Goal: Information Seeking & Learning: Learn about a topic

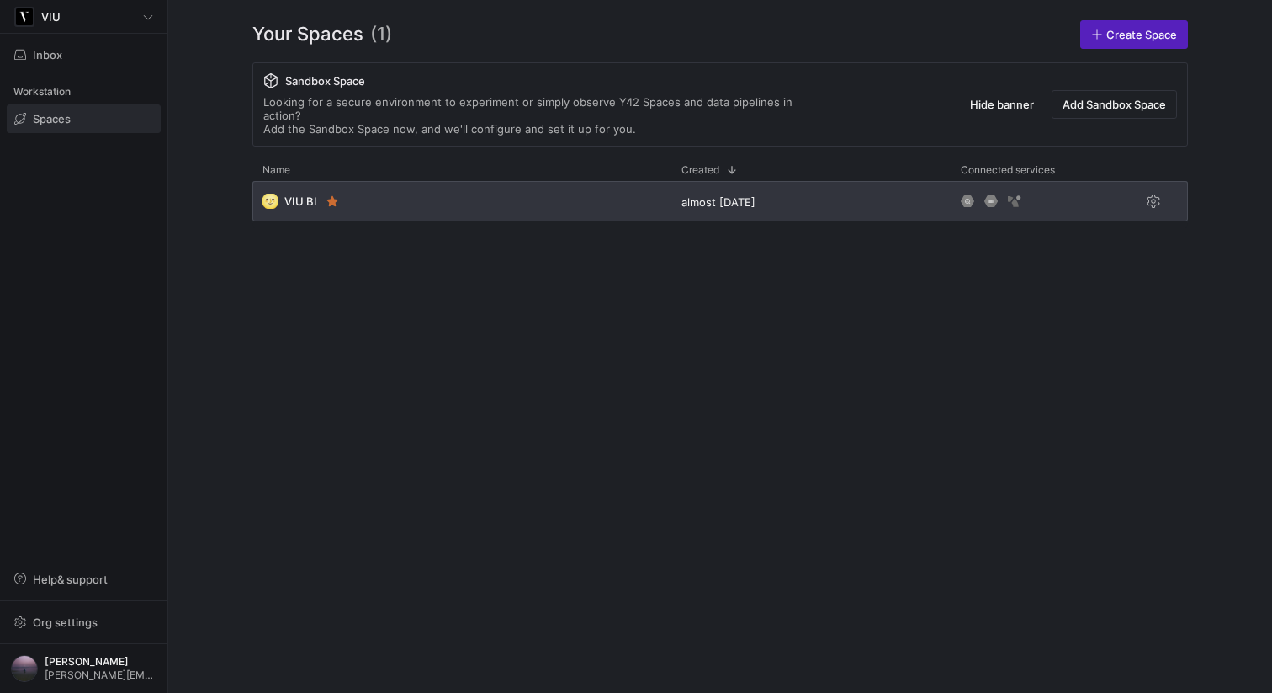
click at [475, 188] on div "🌝 VIU BI" at bounding box center [461, 201] width 419 height 40
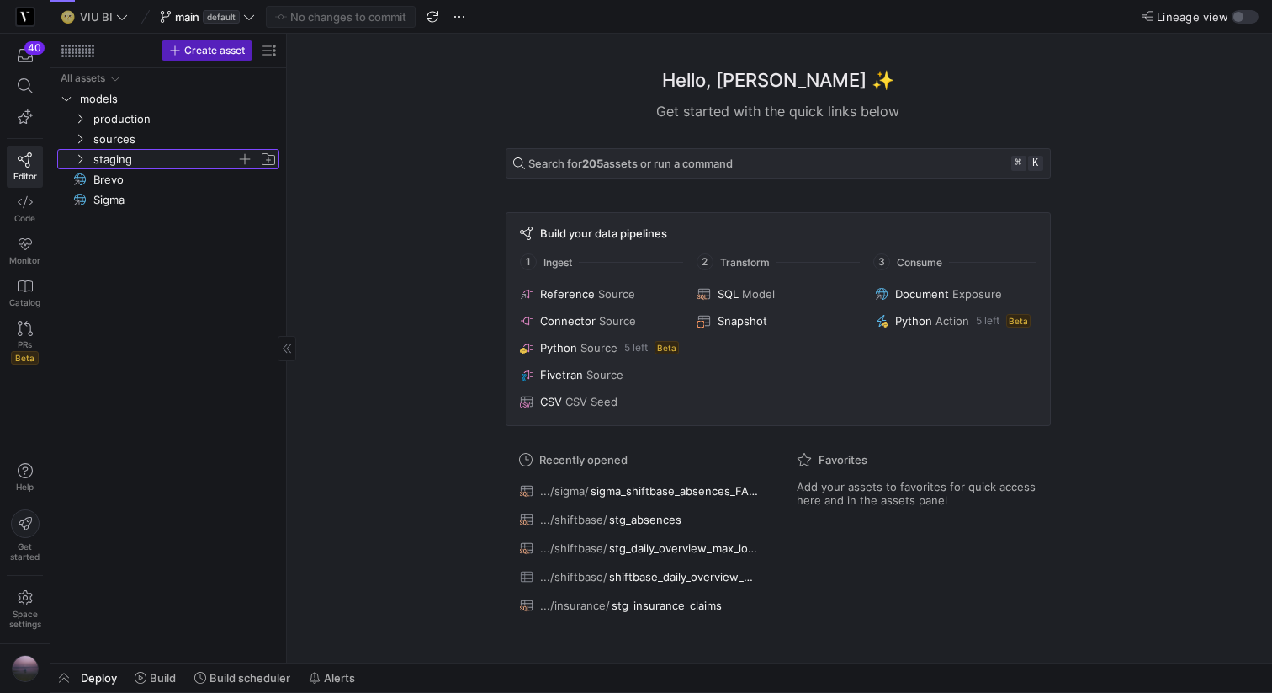
click at [78, 158] on icon "Press SPACE to select this row." at bounding box center [80, 159] width 12 height 10
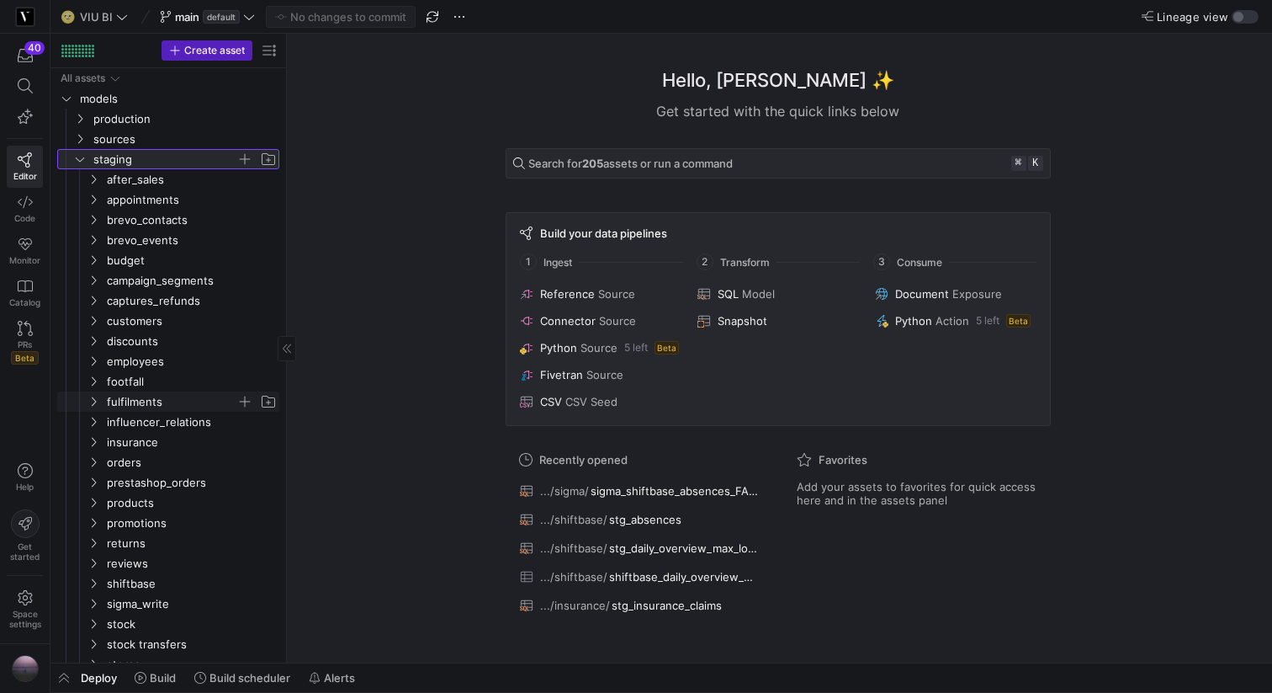
scroll to position [93, 0]
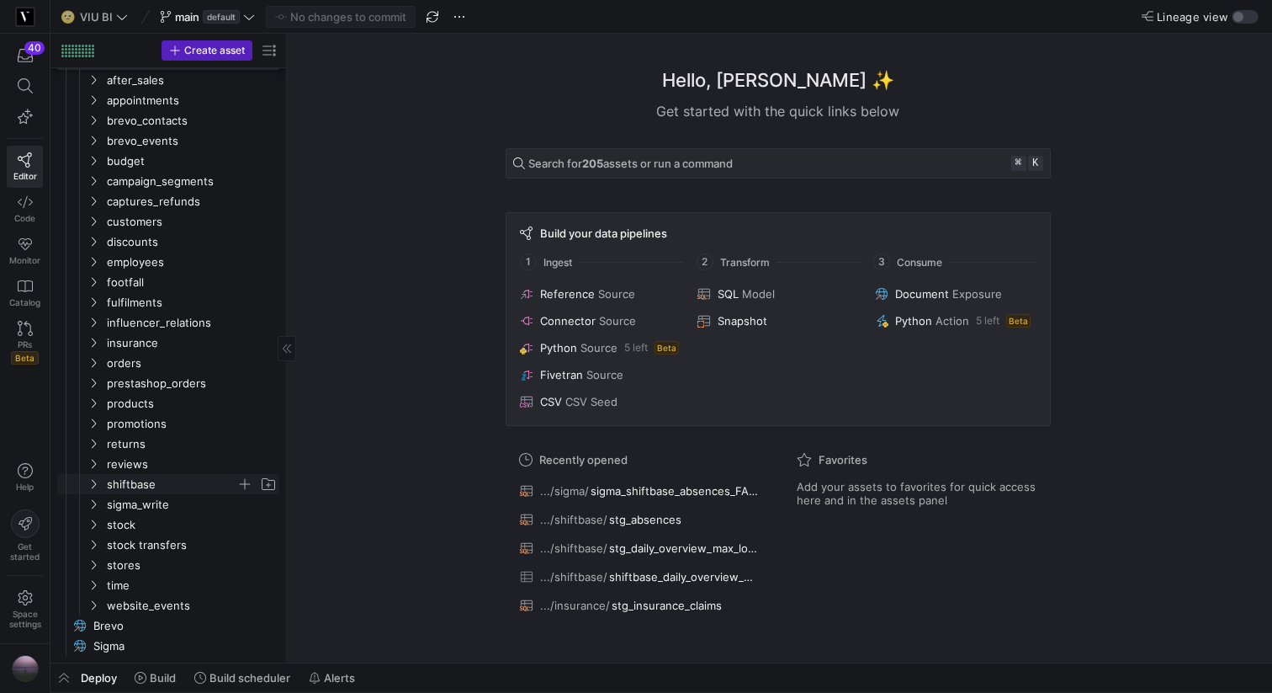
click at [94, 486] on icon "Press SPACE to select this row." at bounding box center [94, 484] width 12 height 10
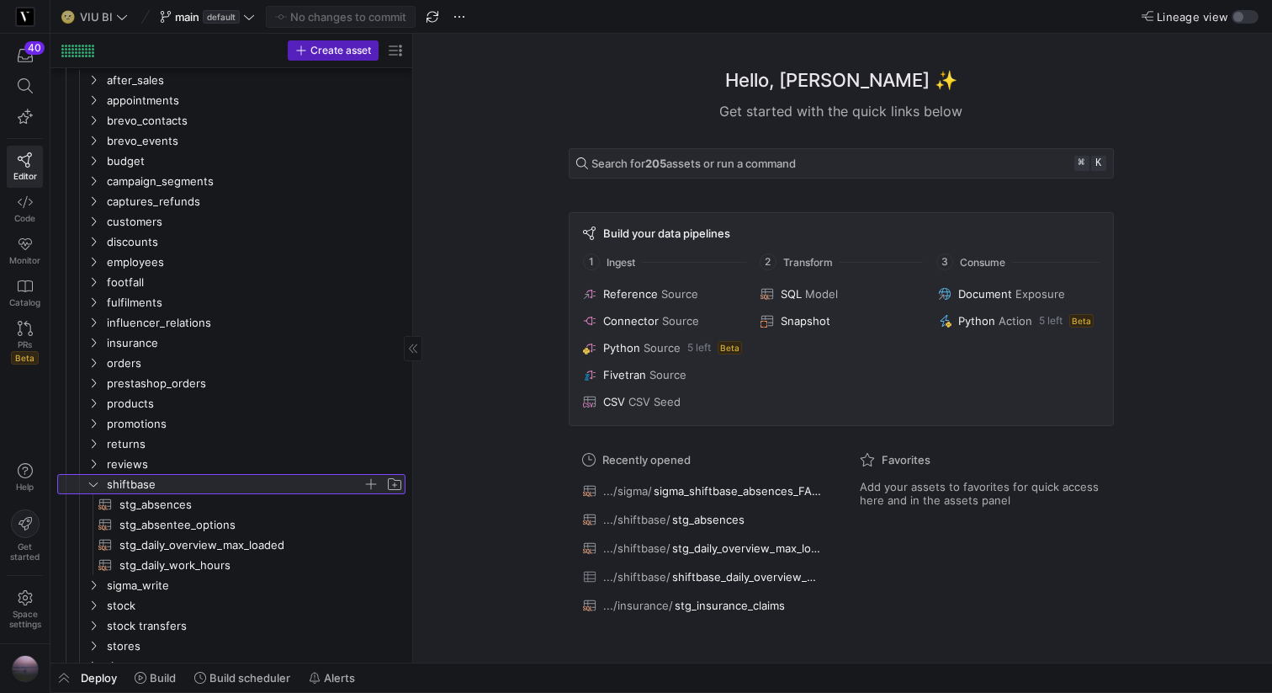
drag, startPoint x: 287, startPoint y: 470, endPoint x: 413, endPoint y: 448, distance: 128.0
click at [217, 548] on span "stg_daily_overview_max_loaded​​​​​​​​​​" at bounding box center [252, 544] width 267 height 19
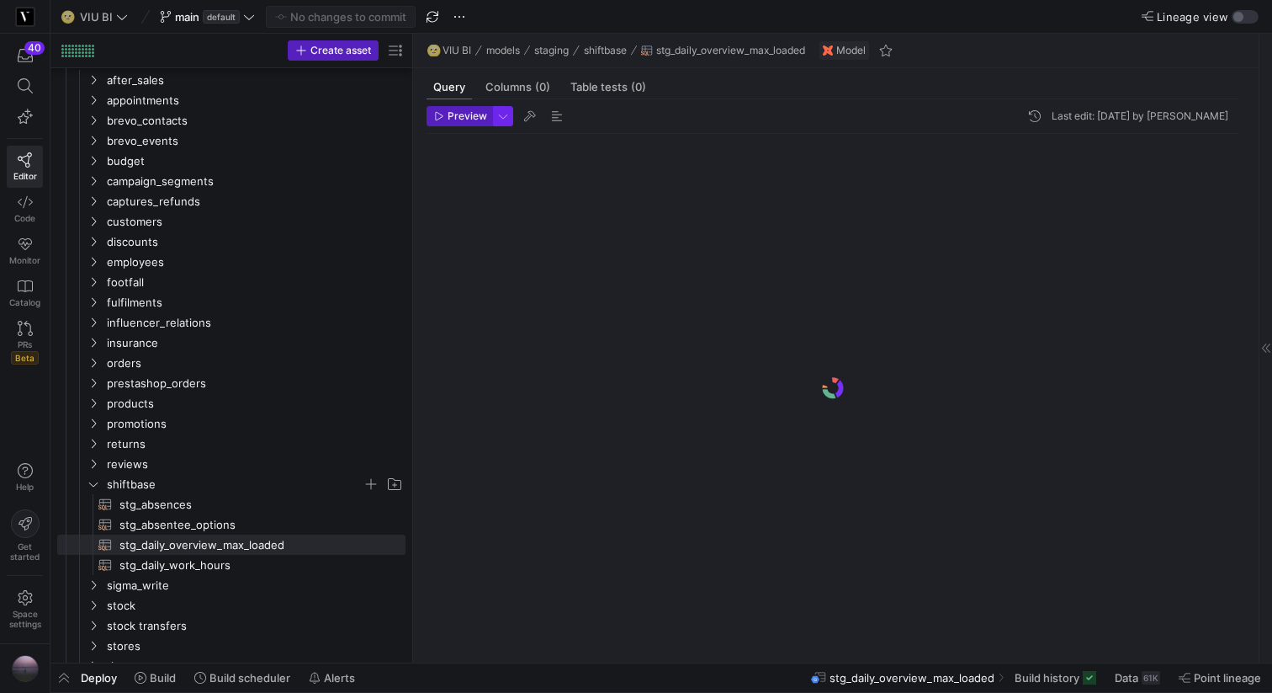
click at [499, 115] on span "button" at bounding box center [503, 116] width 19 height 19
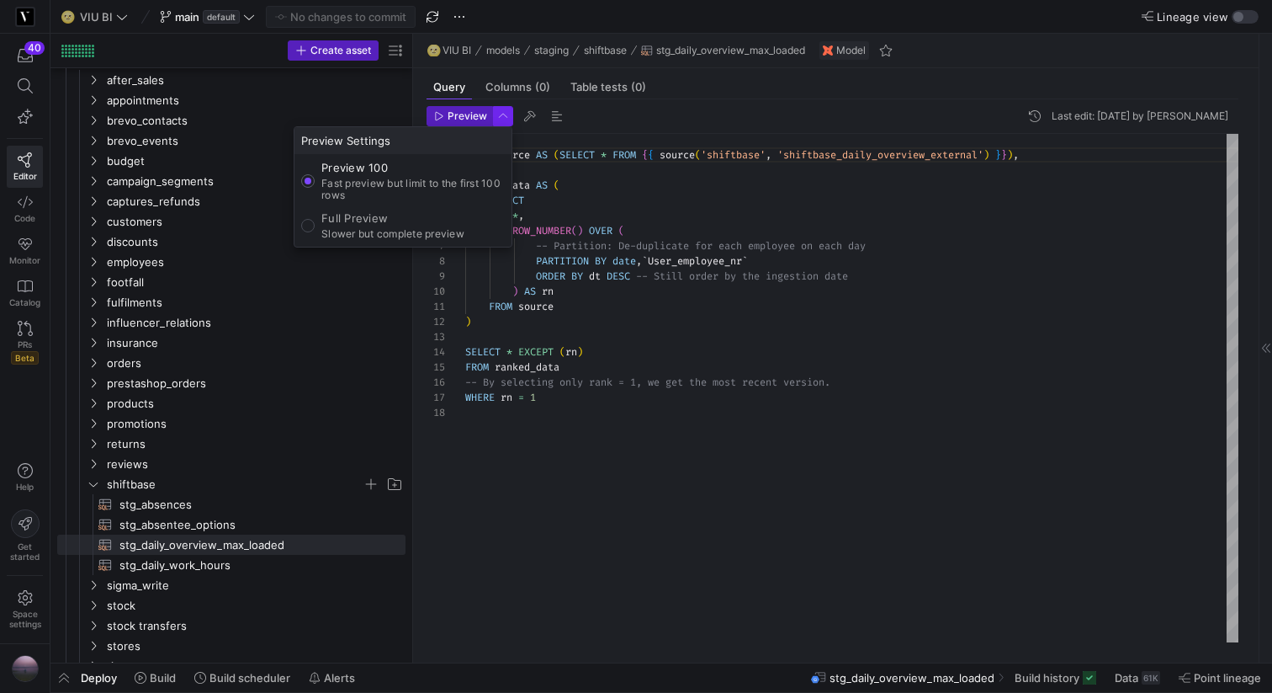
scroll to position [151, 0]
click at [387, 228] on p "Slower but complete preview" at bounding box center [392, 234] width 143 height 12
click at [315, 228] on input "Full Preview Slower but complete preview" at bounding box center [307, 225] width 13 height 13
radio input "true"
click at [460, 112] on div at bounding box center [636, 346] width 1272 height 693
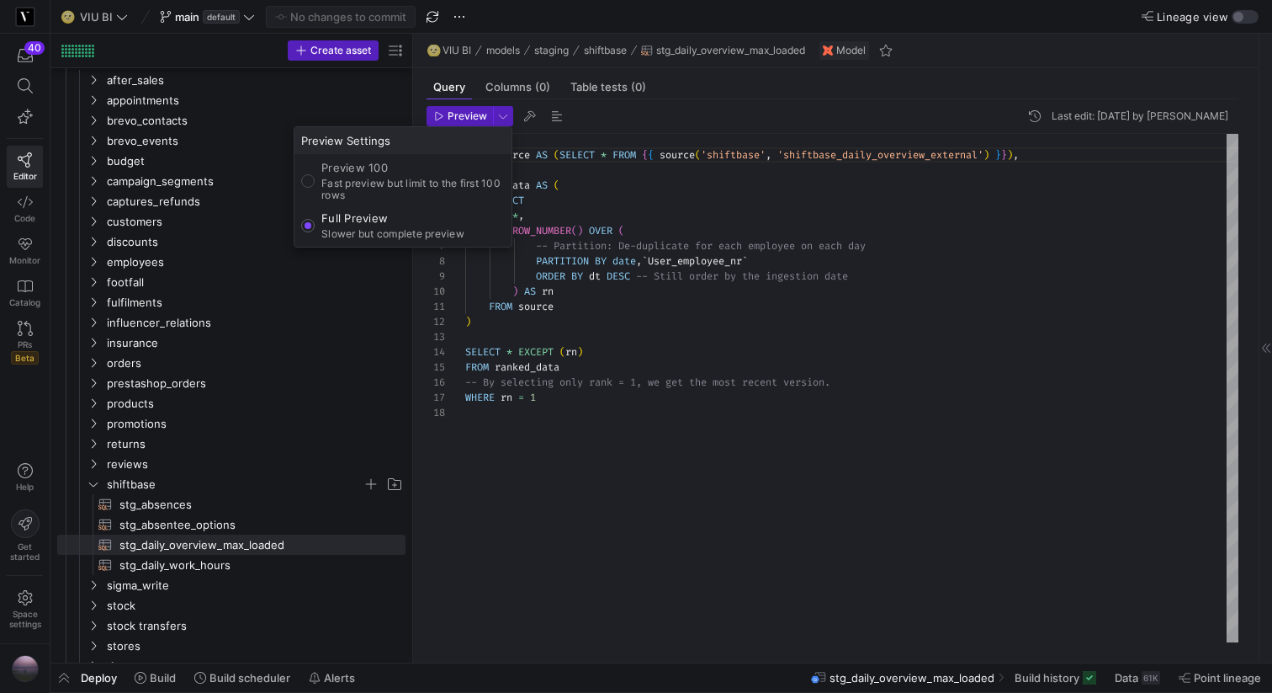
click at [460, 112] on span "Preview" at bounding box center [468, 116] width 40 height 12
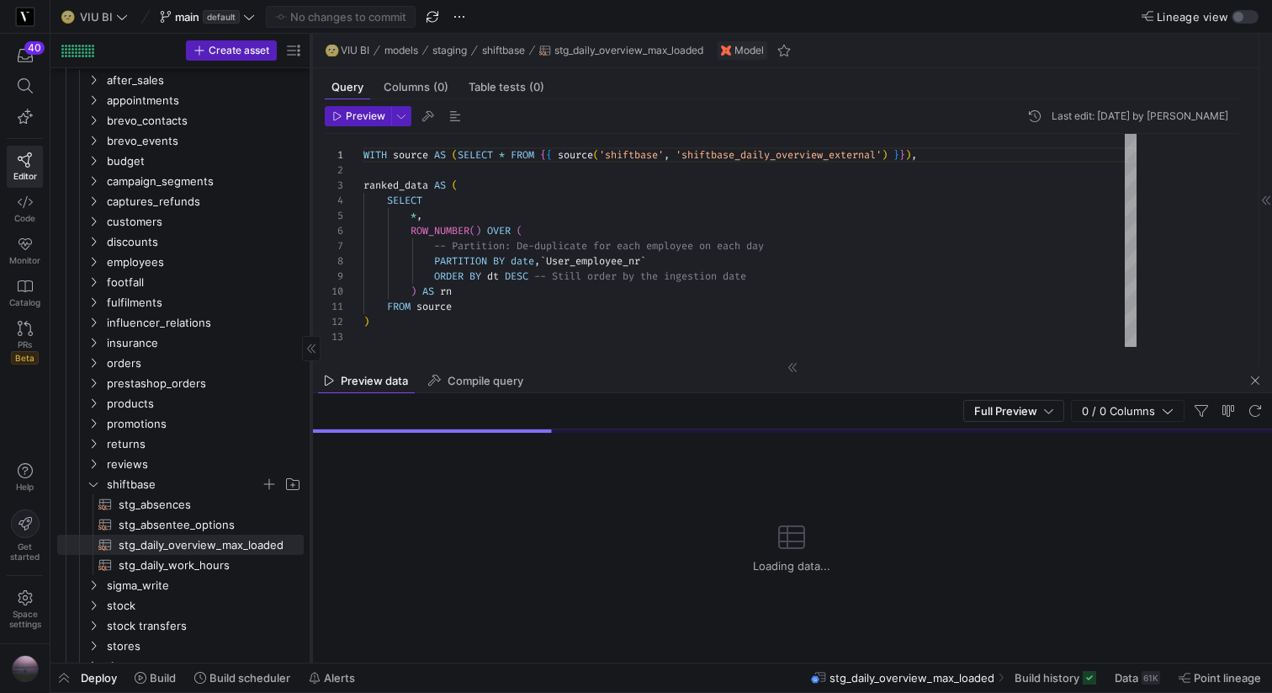
drag, startPoint x: 412, startPoint y: 205, endPoint x: 310, endPoint y: 204, distance: 101.8
click at [310, 204] on div at bounding box center [310, 348] width 1 height 629
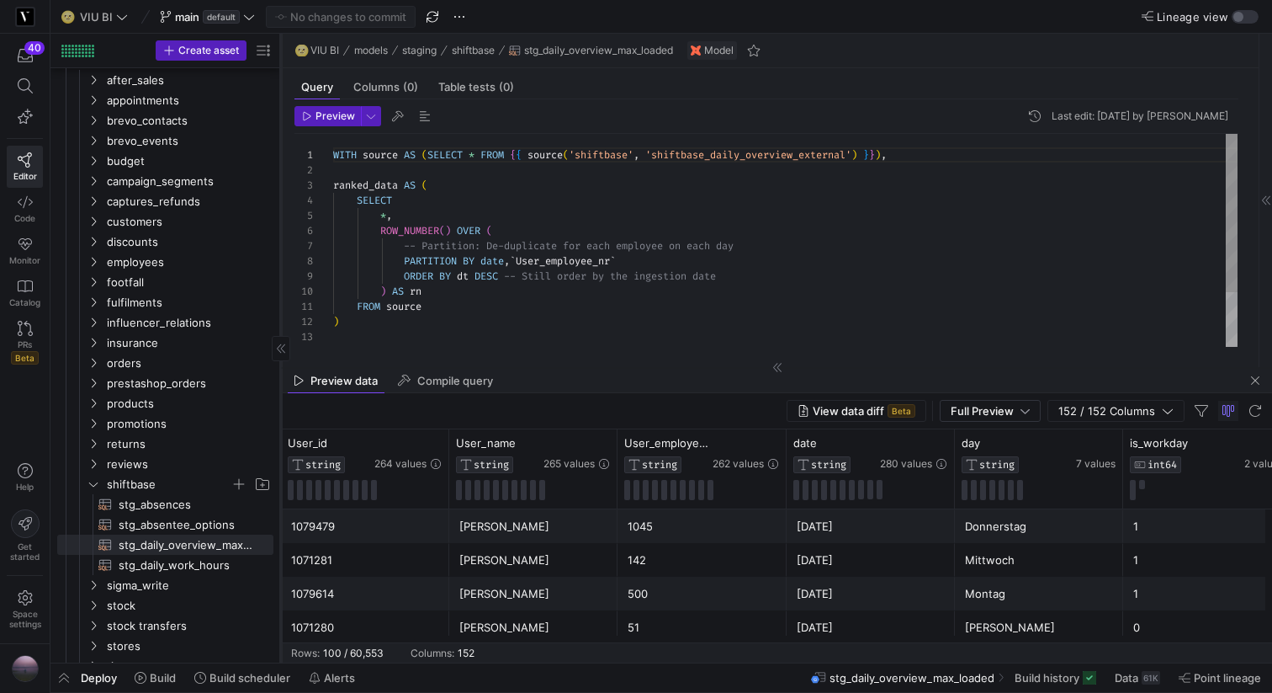
drag, startPoint x: 310, startPoint y: 204, endPoint x: 279, endPoint y: 203, distance: 30.3
click at [280, 203] on div at bounding box center [280, 348] width 1 height 629
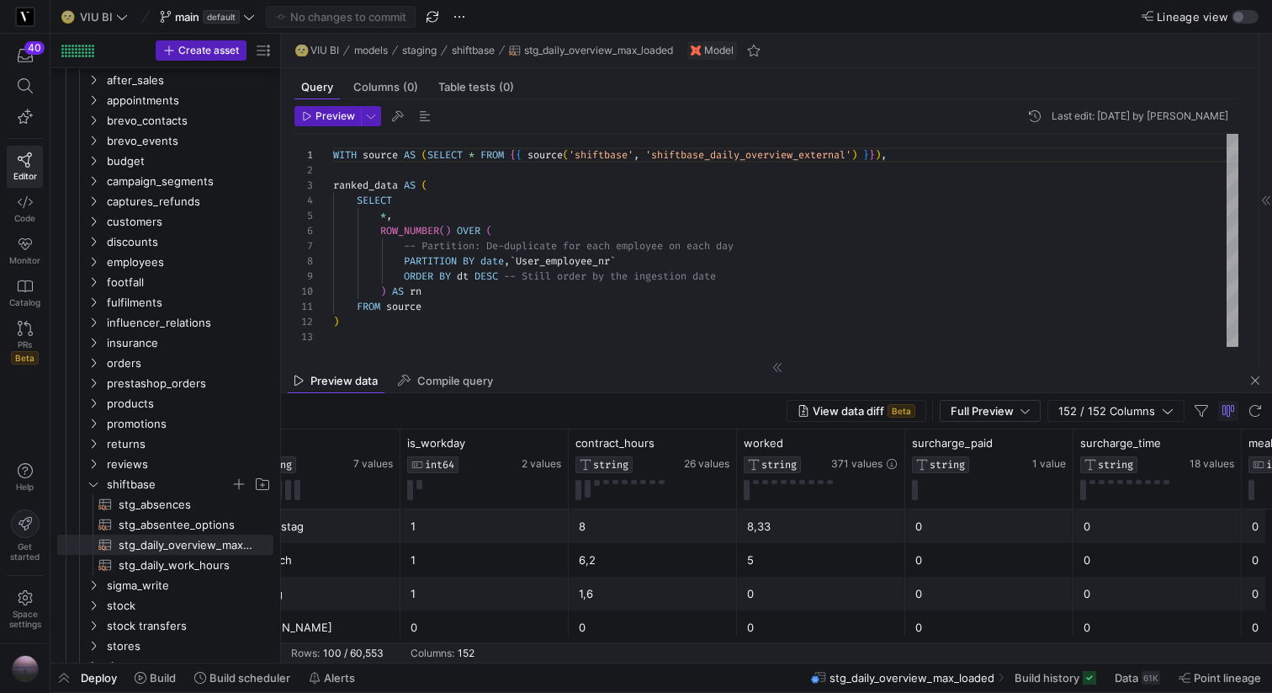
scroll to position [0, 0]
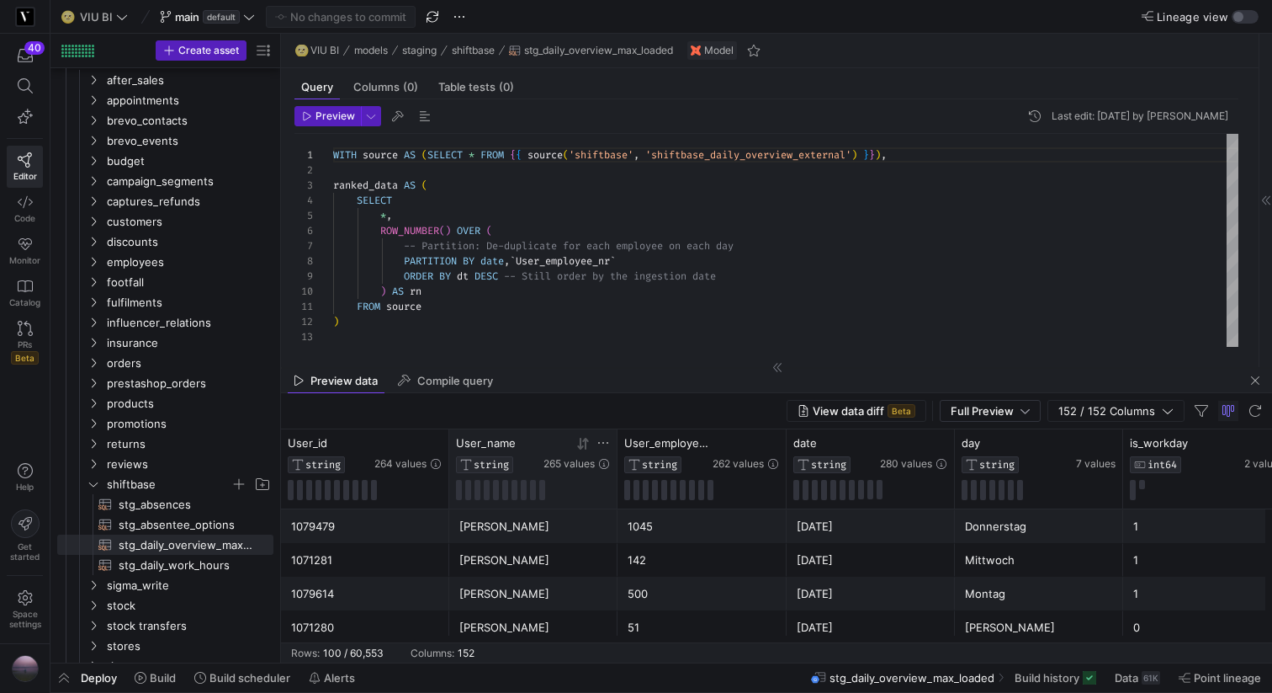
click at [602, 444] on icon at bounding box center [603, 442] width 13 height 13
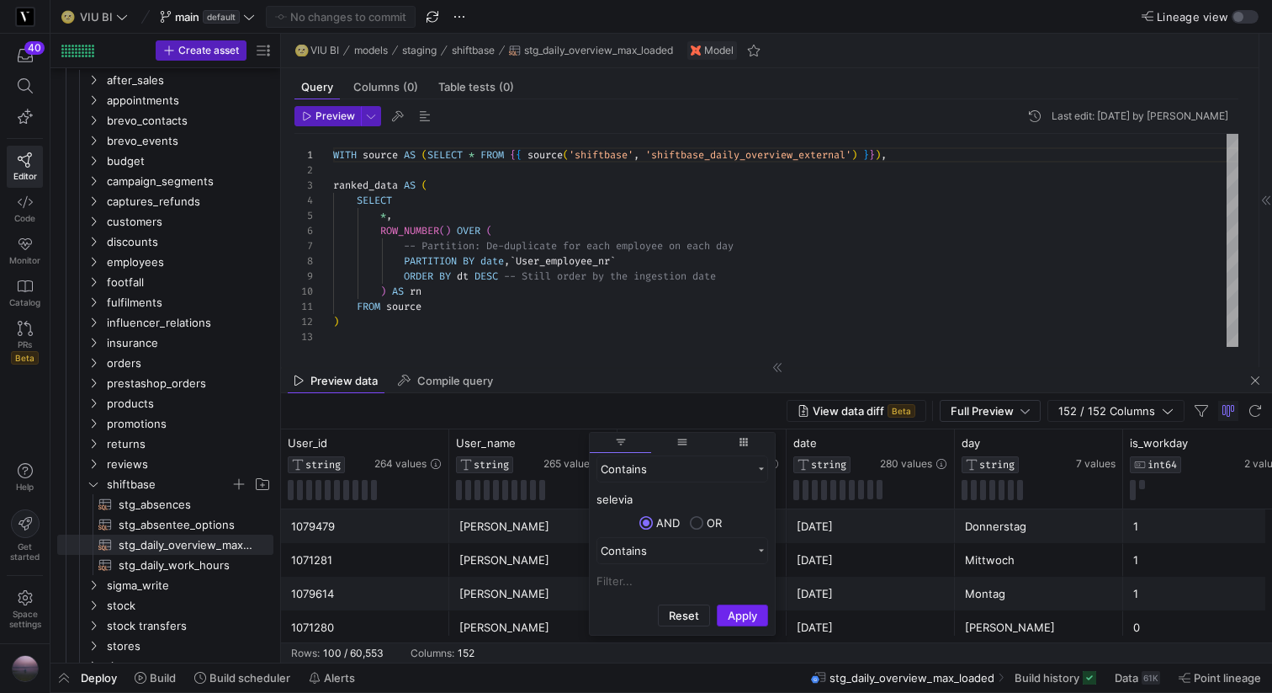
click at [749, 615] on button "Apply" at bounding box center [742, 615] width 51 height 22
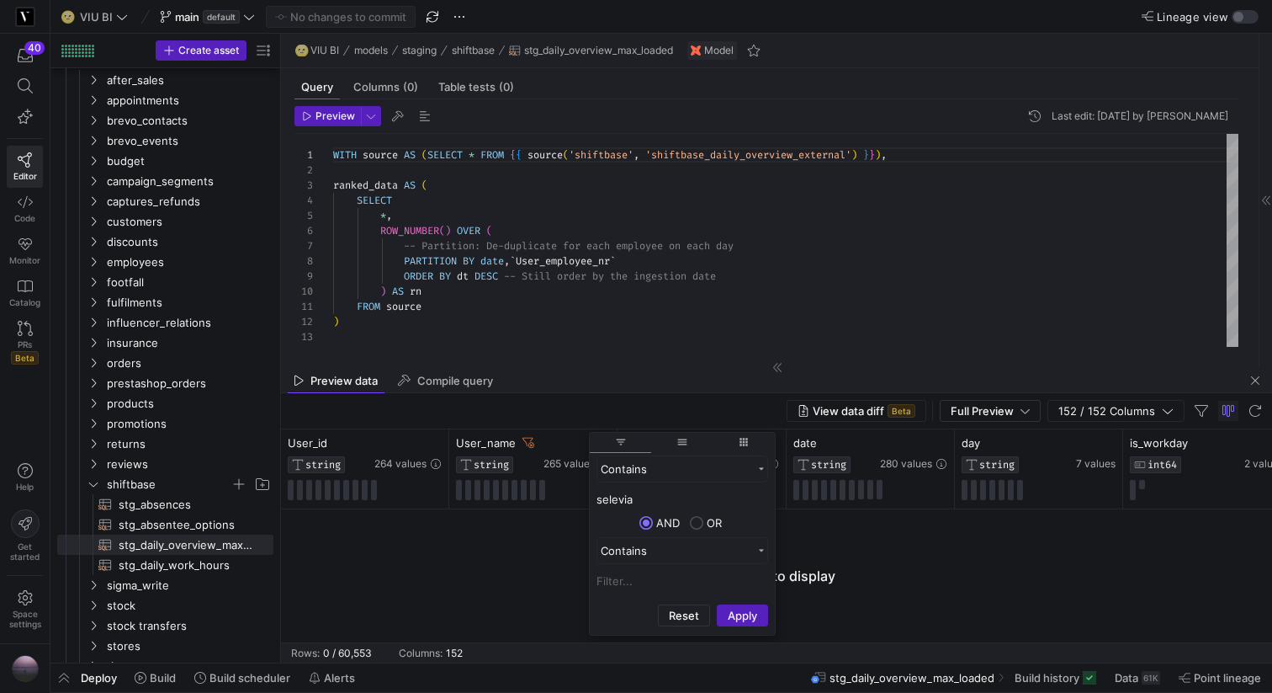
click at [600, 496] on input "selevia" at bounding box center [683, 499] width 172 height 20
type input "Selevia"
click at [717, 604] on button "Apply" at bounding box center [742, 615] width 51 height 22
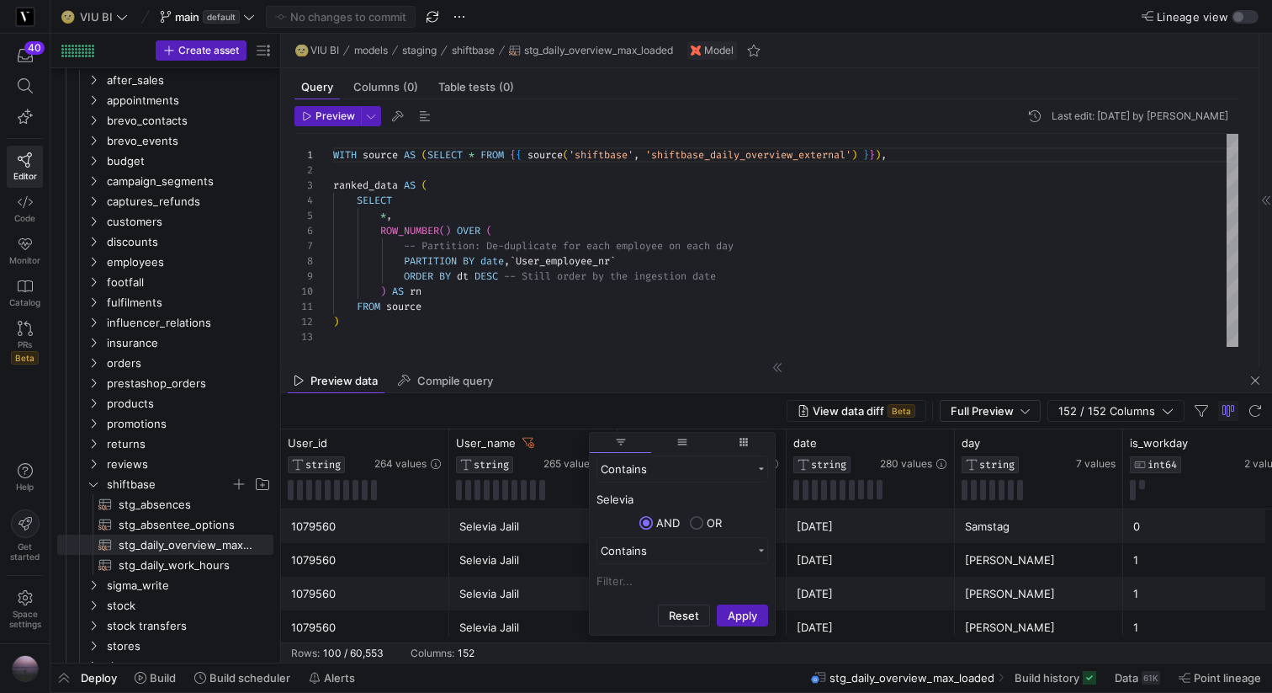
click at [540, 560] on div "Selevia Jalil" at bounding box center [533, 560] width 148 height 33
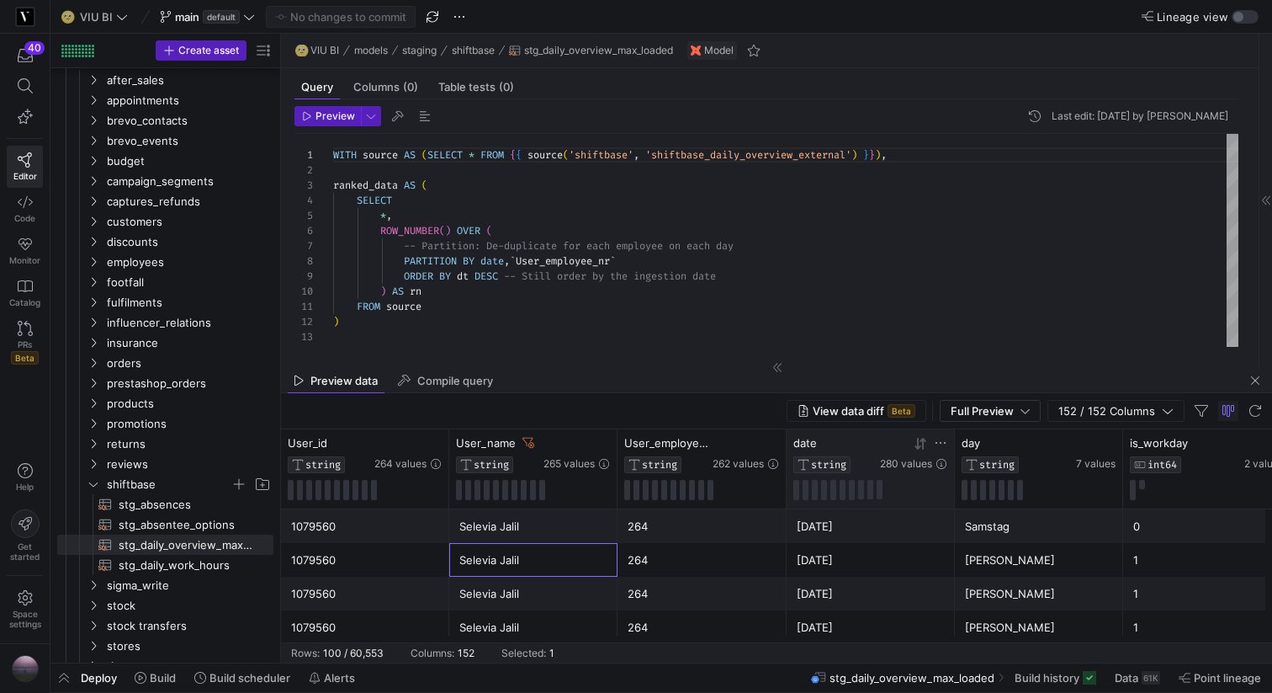
click at [916, 449] on div at bounding box center [920, 443] width 13 height 14
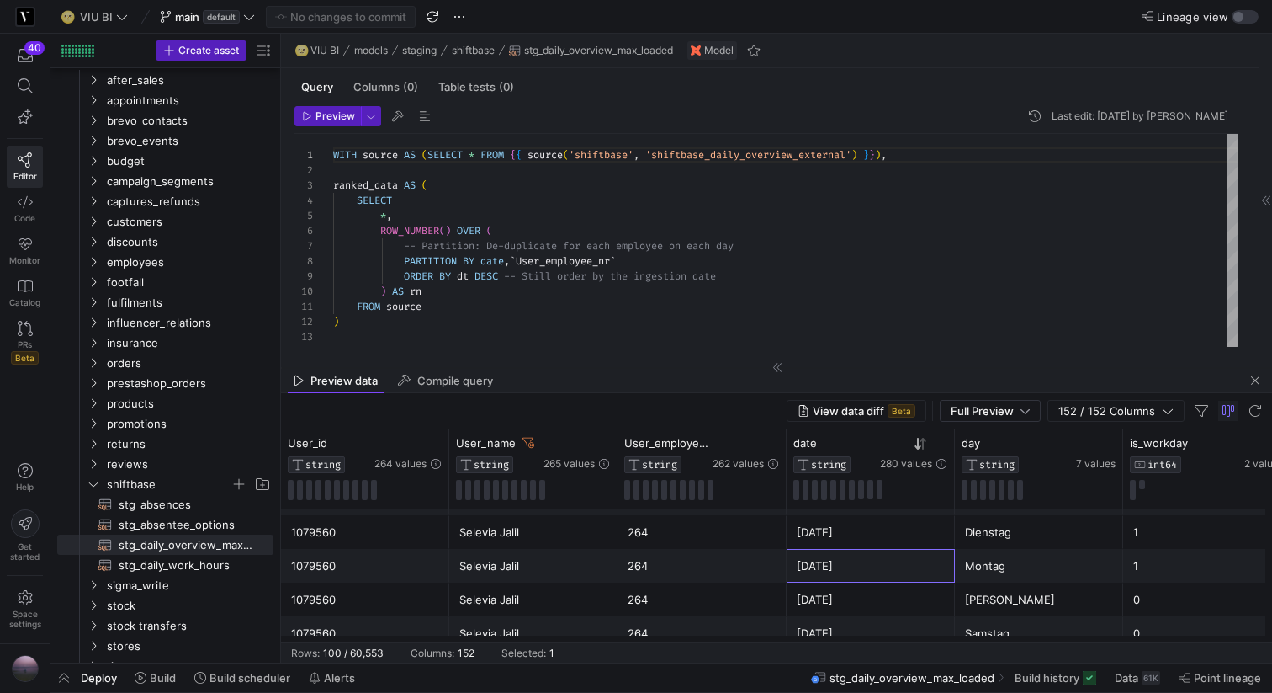
click at [904, 560] on div "[DATE]" at bounding box center [871, 565] width 148 height 33
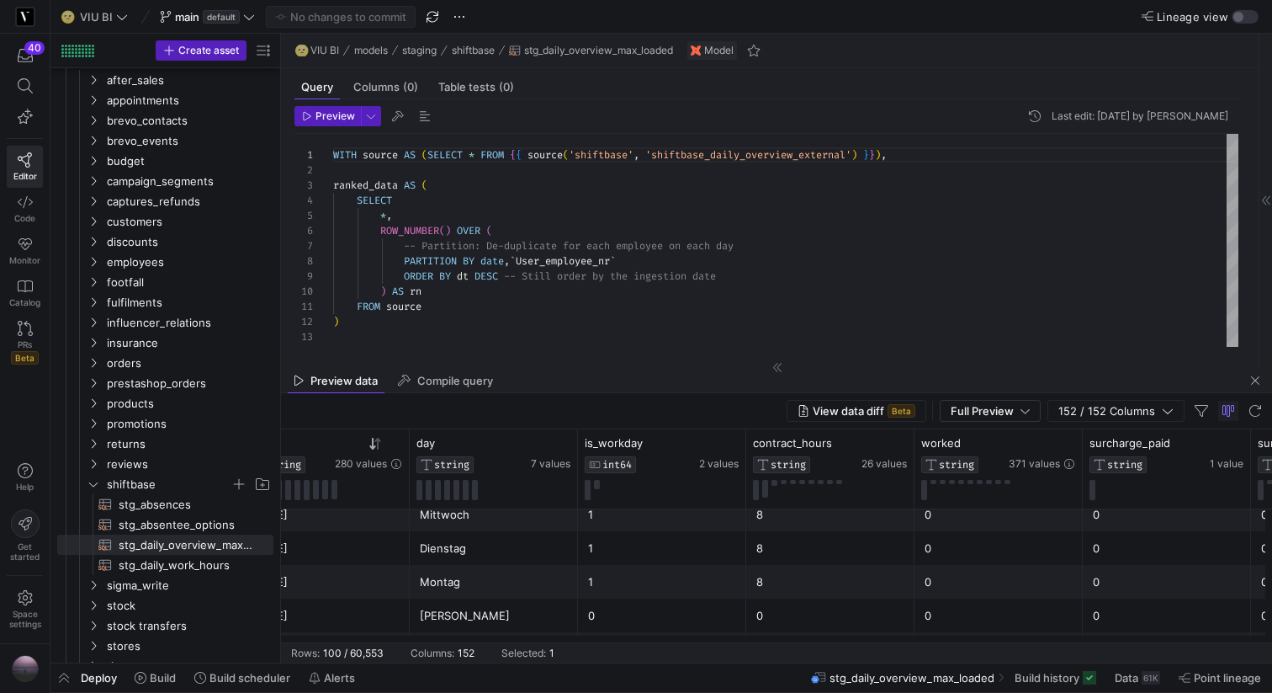
click at [790, 550] on div "8" at bounding box center [830, 548] width 148 height 33
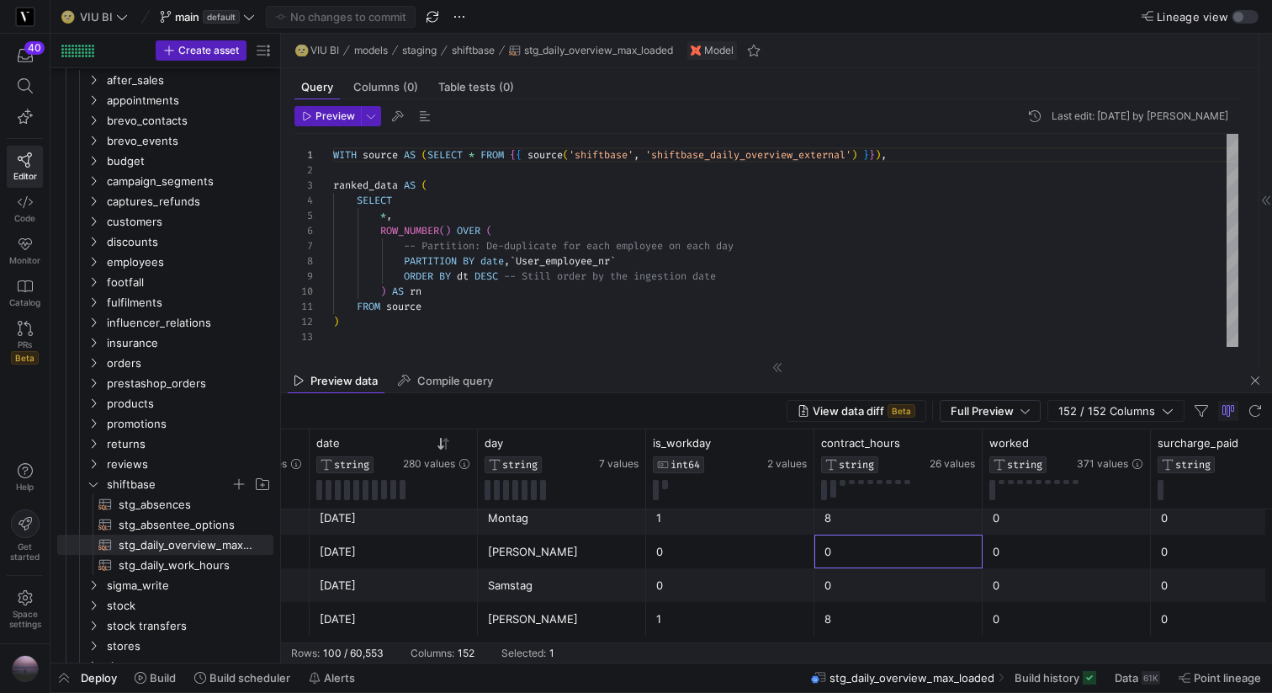
click at [853, 565] on div "0" at bounding box center [899, 551] width 148 height 33
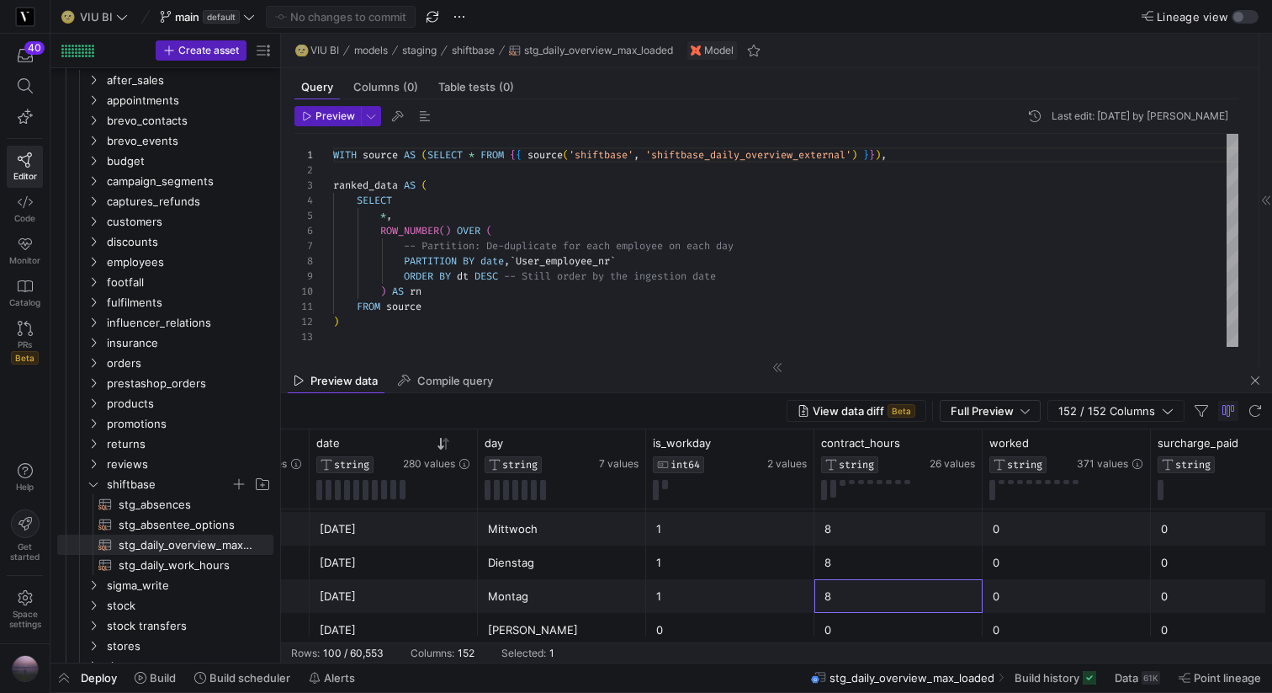
click at [851, 592] on div "8" at bounding box center [899, 596] width 148 height 33
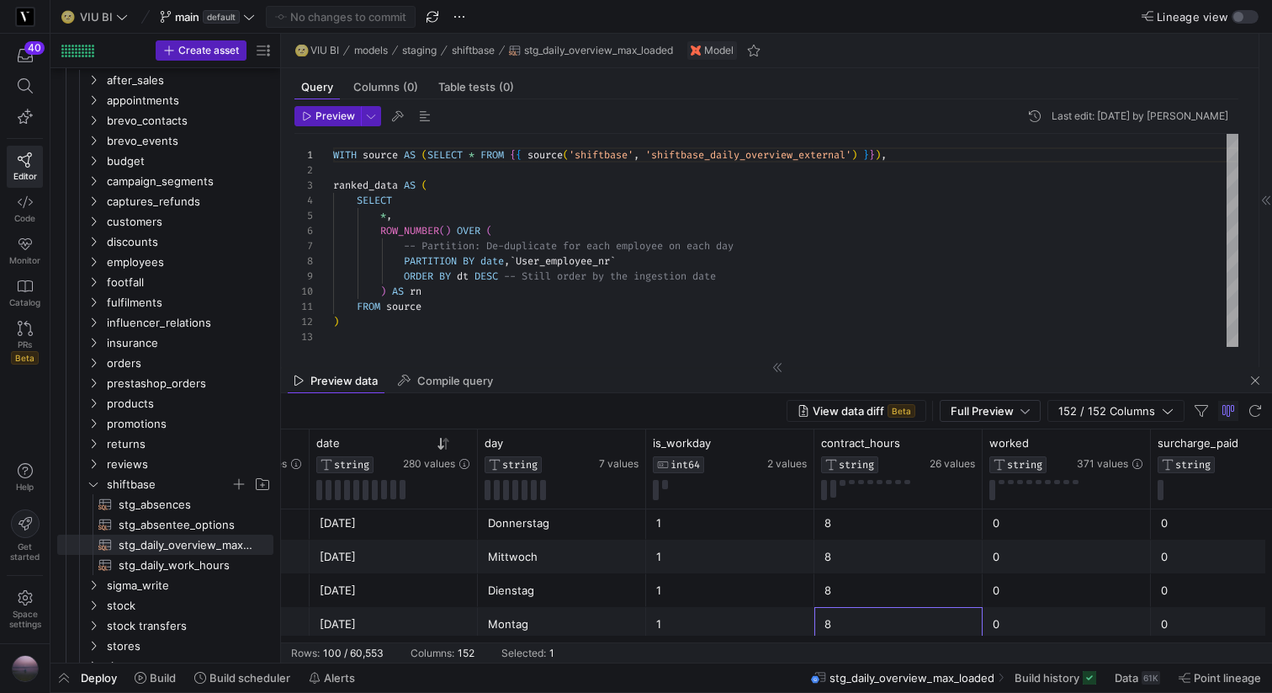
click at [851, 592] on div "8" at bounding box center [899, 590] width 148 height 33
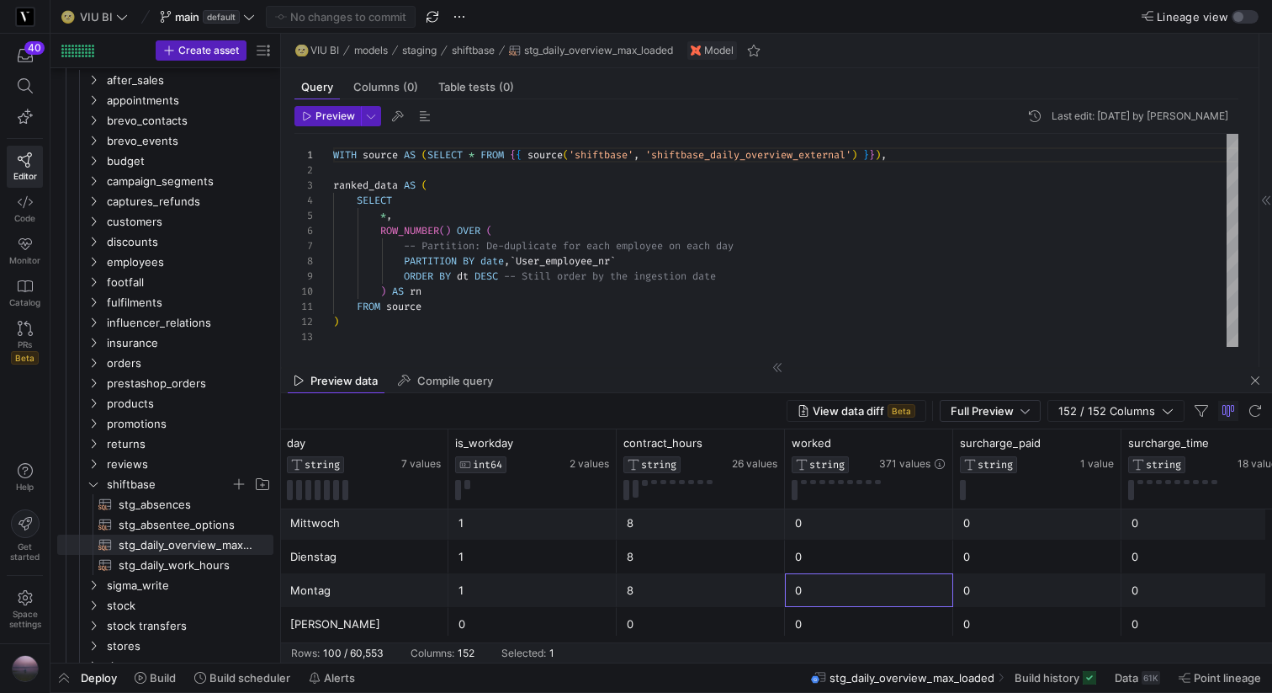
click at [867, 592] on div "0" at bounding box center [869, 590] width 148 height 33
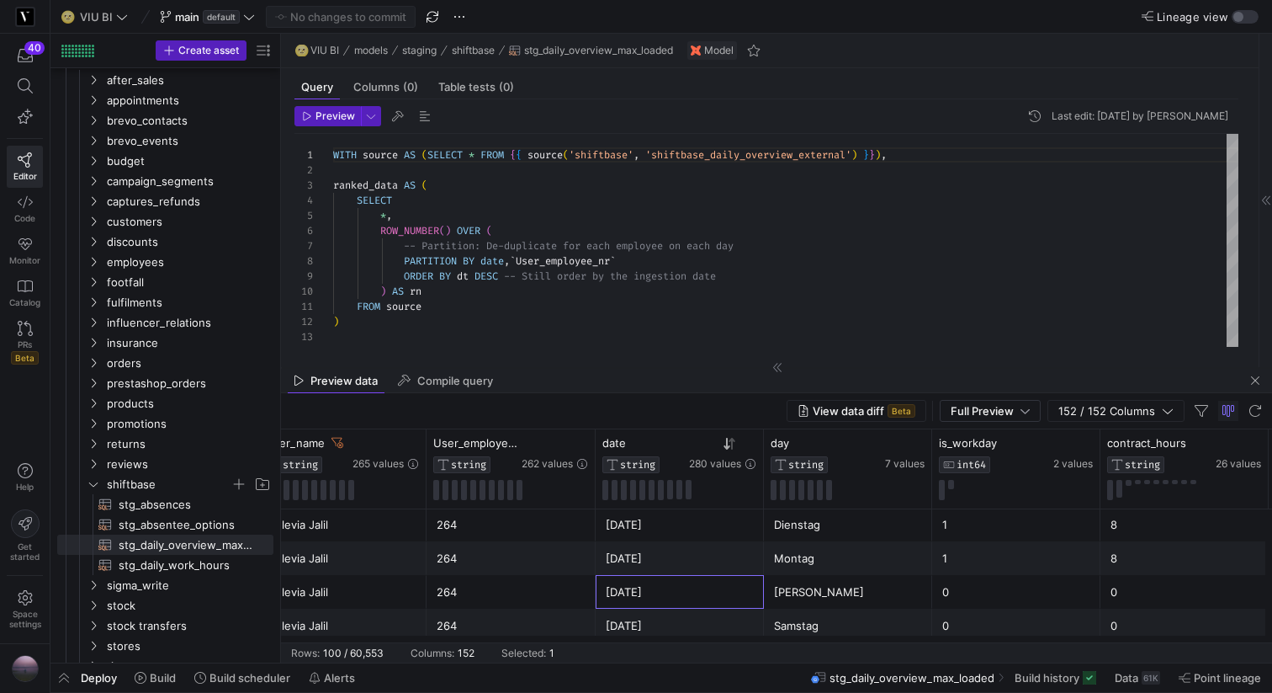
click at [693, 592] on div "[DATE]" at bounding box center [680, 592] width 148 height 33
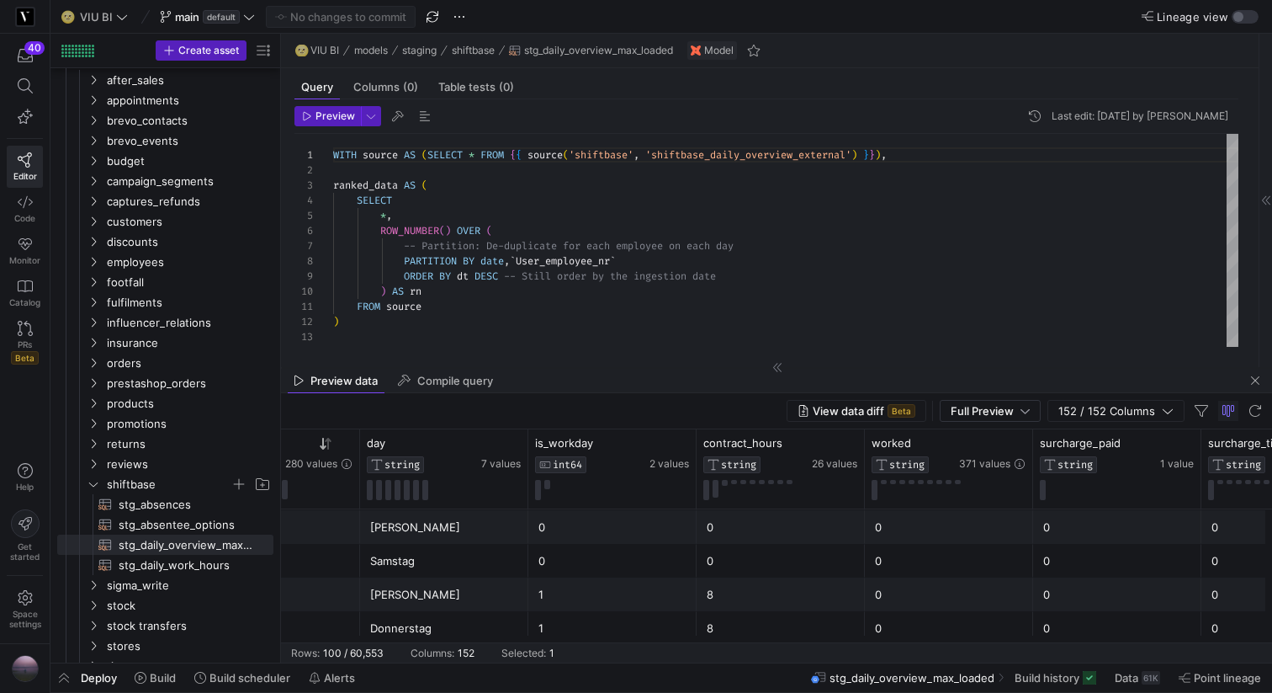
click at [820, 592] on div "8" at bounding box center [781, 594] width 148 height 33
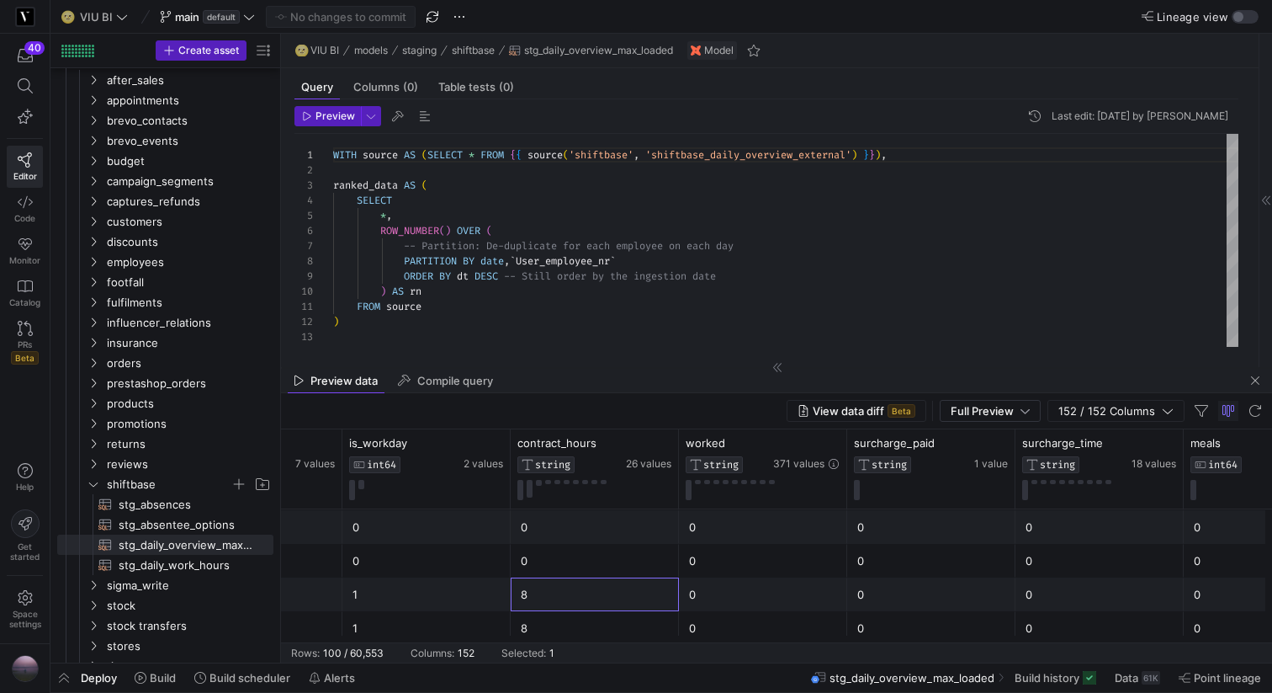
click at [787, 590] on div "0" at bounding box center [763, 594] width 148 height 33
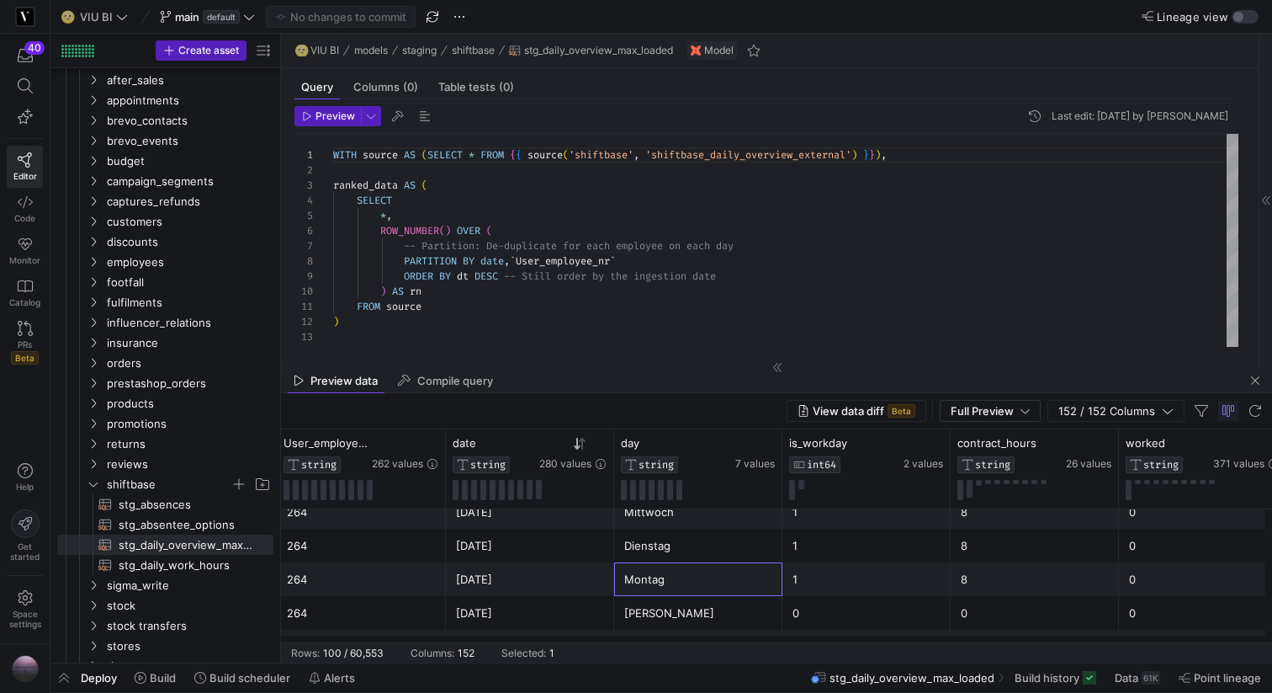
click at [729, 592] on div "Montag" at bounding box center [698, 579] width 148 height 33
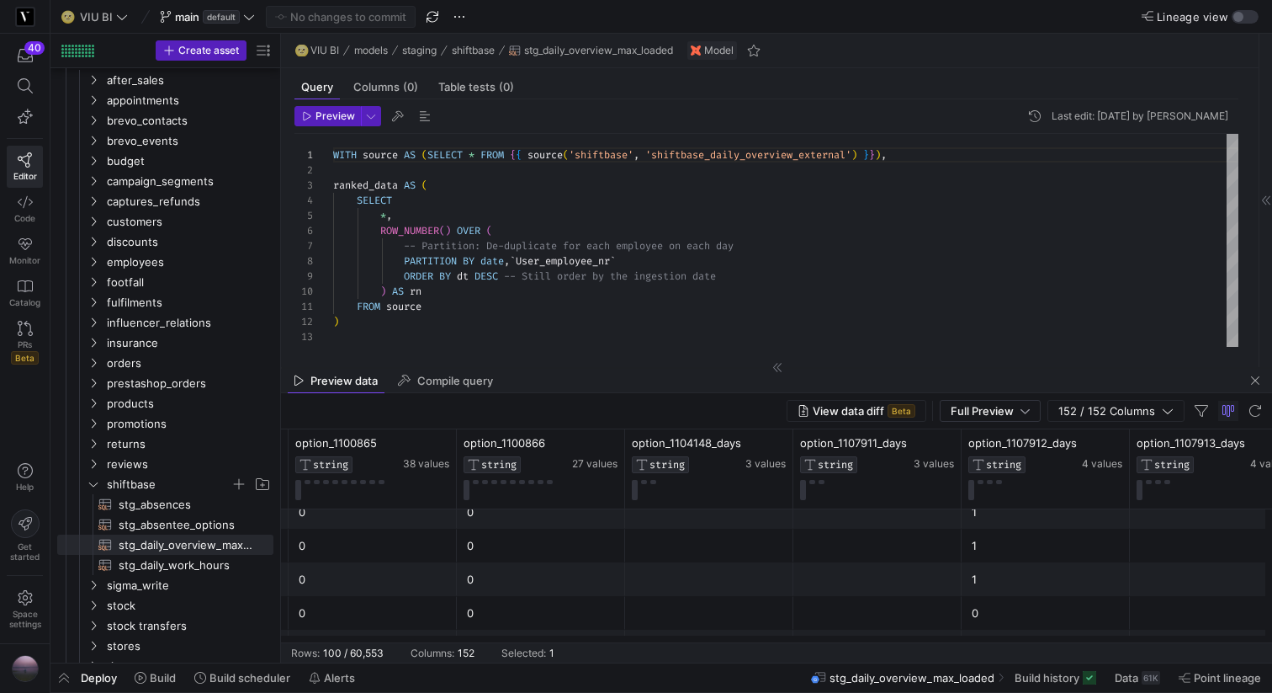
click at [984, 584] on div "1" at bounding box center [1046, 579] width 148 height 33
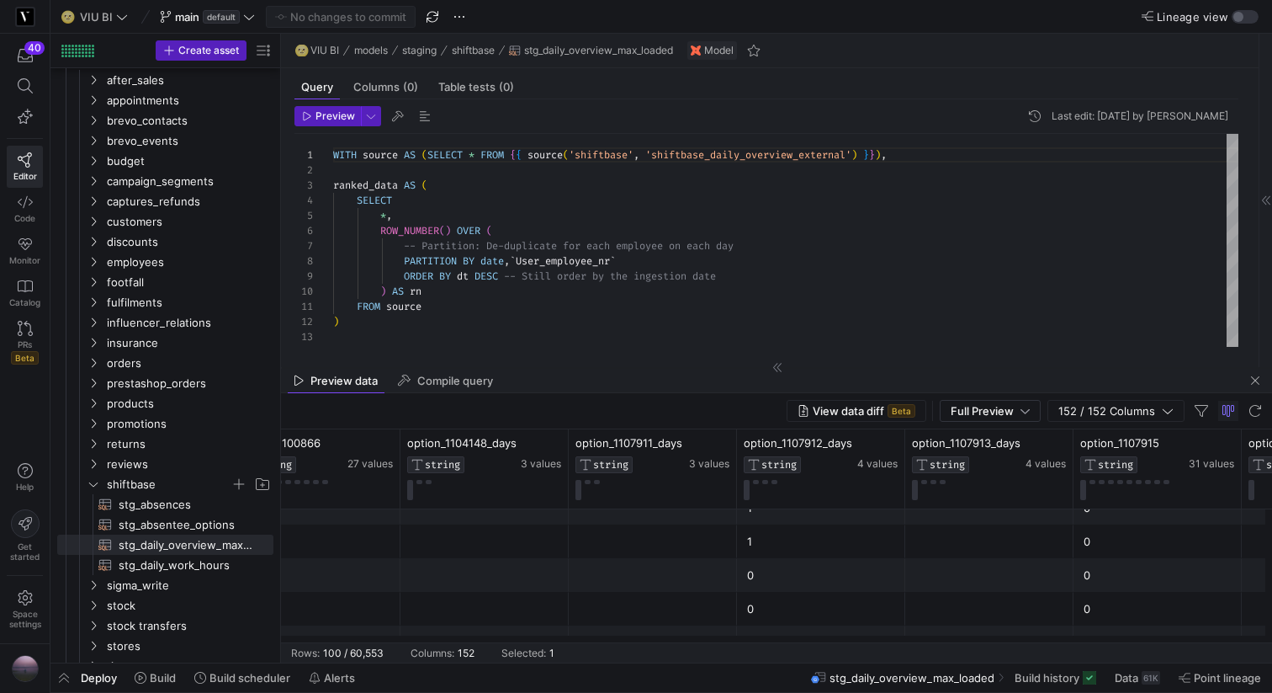
click at [840, 572] on div "0" at bounding box center [821, 575] width 148 height 33
click at [835, 597] on div "0" at bounding box center [821, 608] width 148 height 33
click at [819, 572] on div "0" at bounding box center [821, 575] width 148 height 33
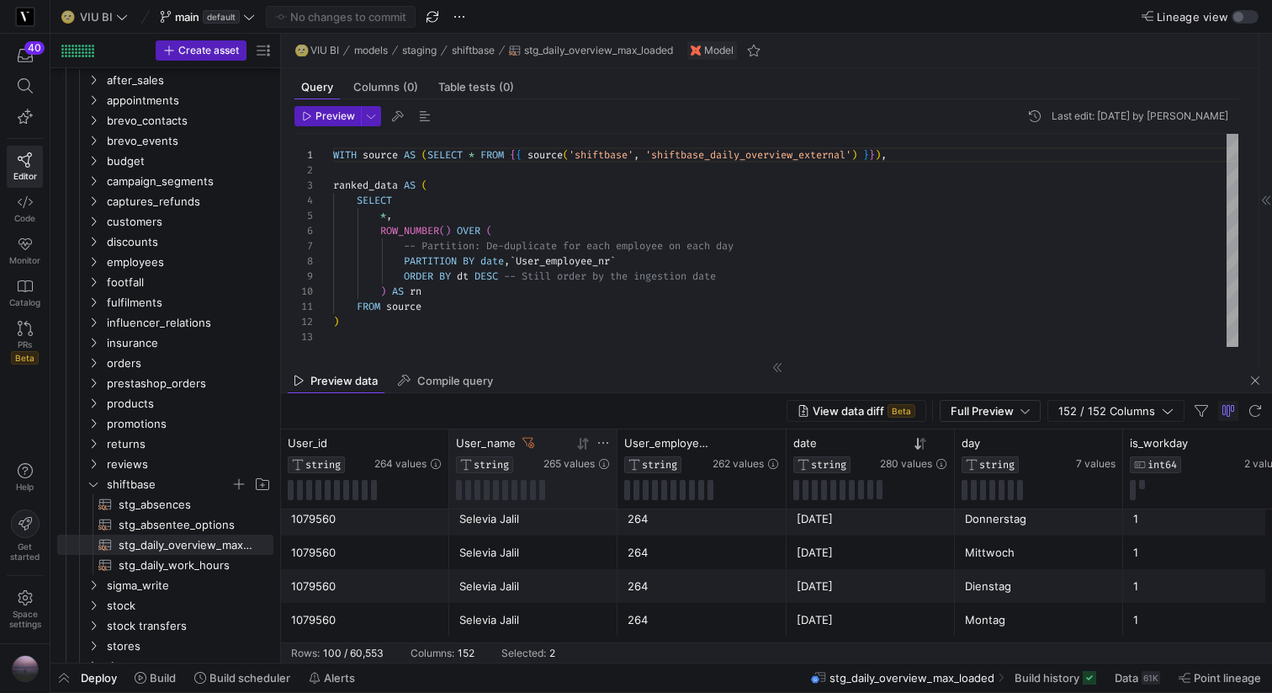
click at [525, 440] on icon at bounding box center [529, 443] width 12 height 12
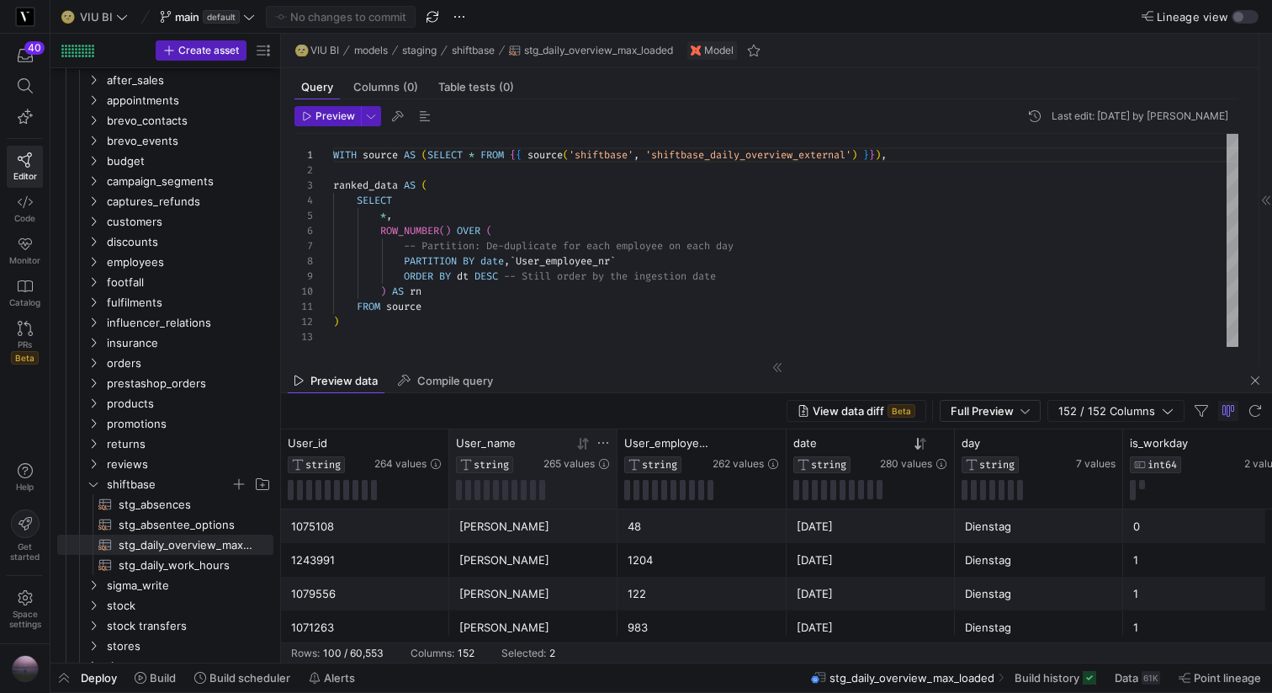
click at [602, 442] on icon at bounding box center [603, 443] width 10 height 2
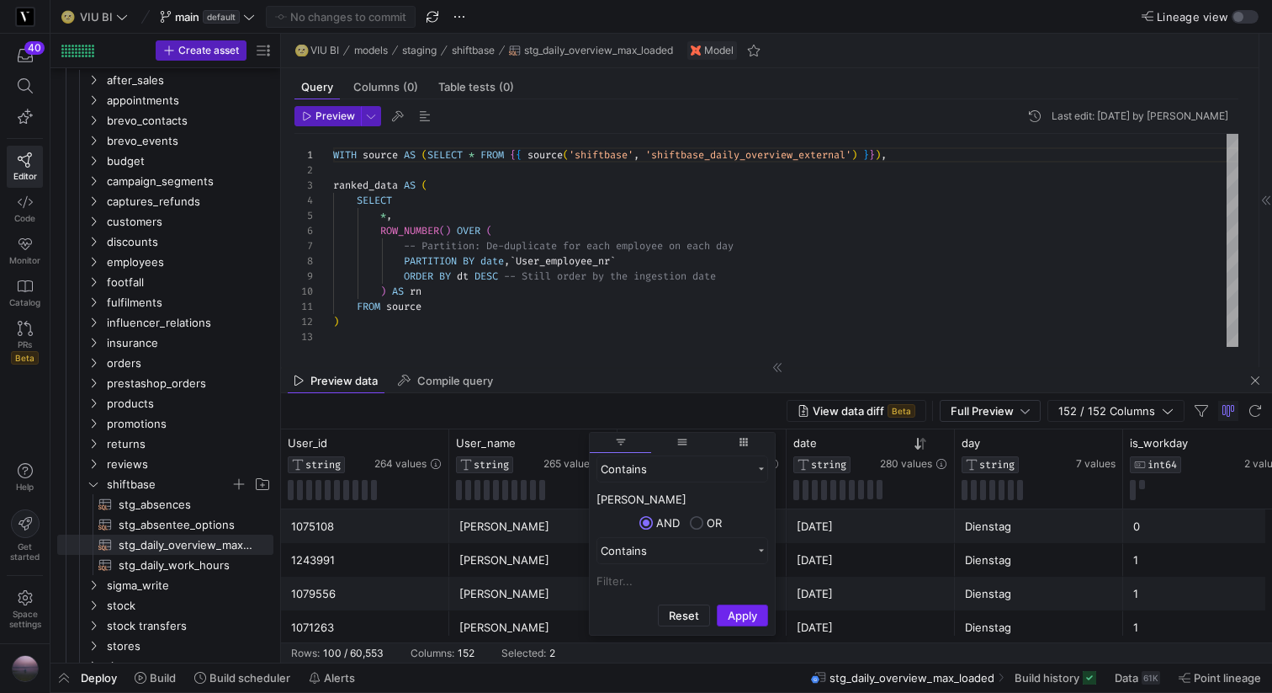
type input "Tobias Palzer"
click at [739, 622] on button "Apply" at bounding box center [742, 615] width 51 height 22
click at [941, 440] on icon at bounding box center [940, 442] width 13 height 13
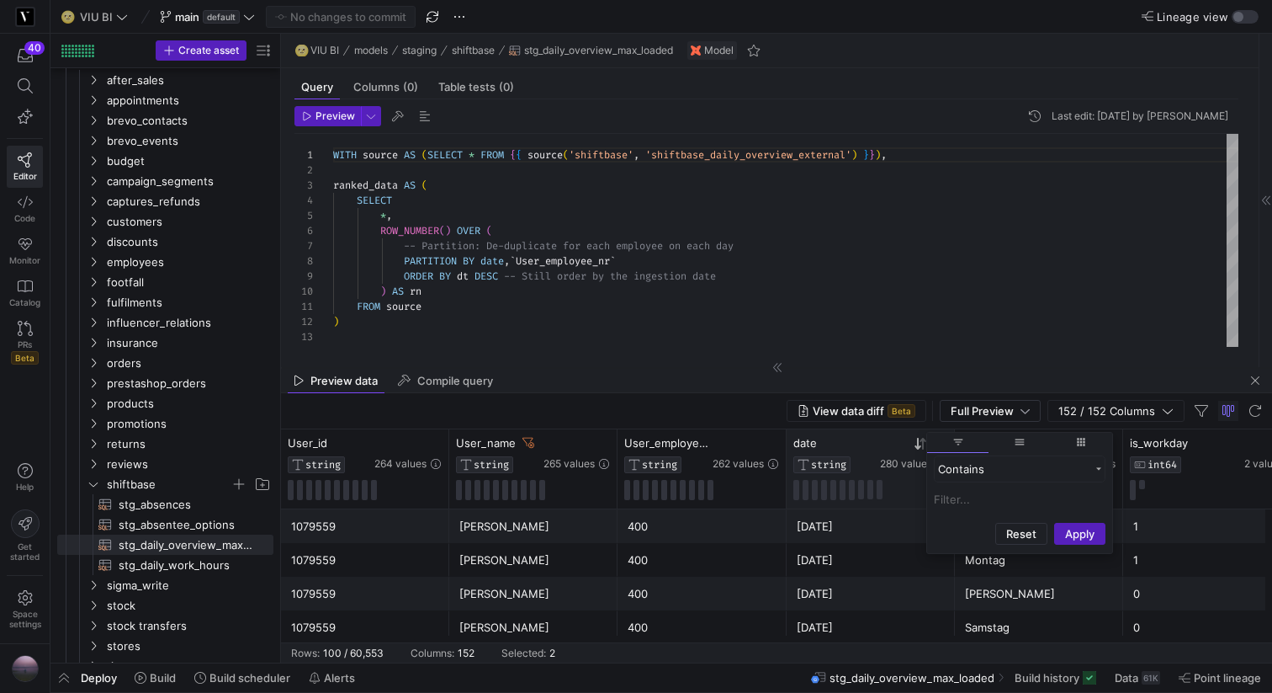
click at [868, 451] on div "date STRING" at bounding box center [834, 454] width 83 height 37
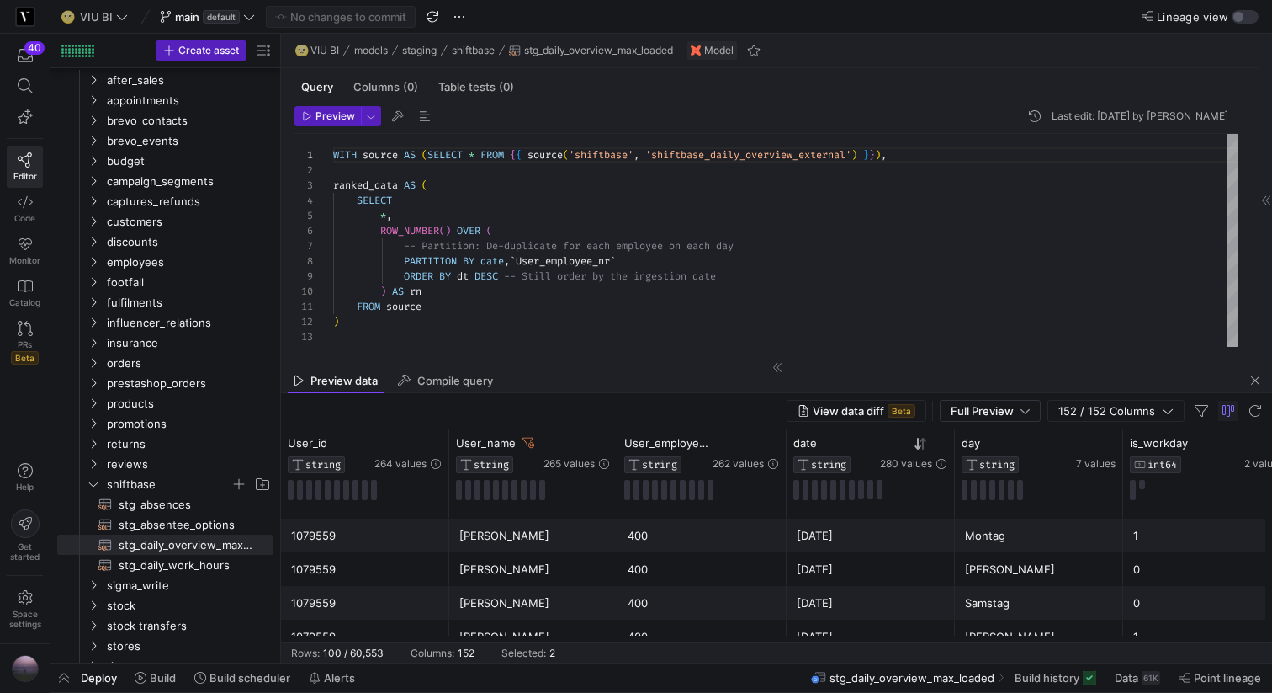
click at [895, 541] on div "[DATE]" at bounding box center [871, 535] width 148 height 33
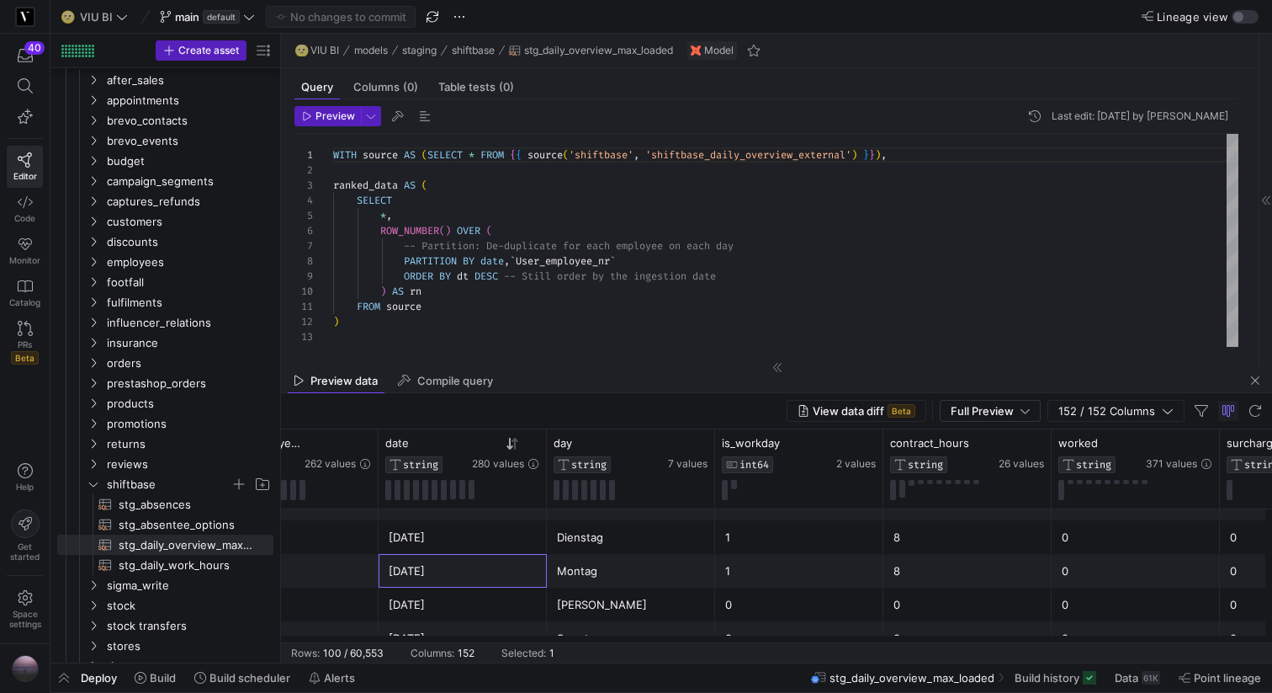
click at [931, 576] on div "8" at bounding box center [968, 571] width 148 height 33
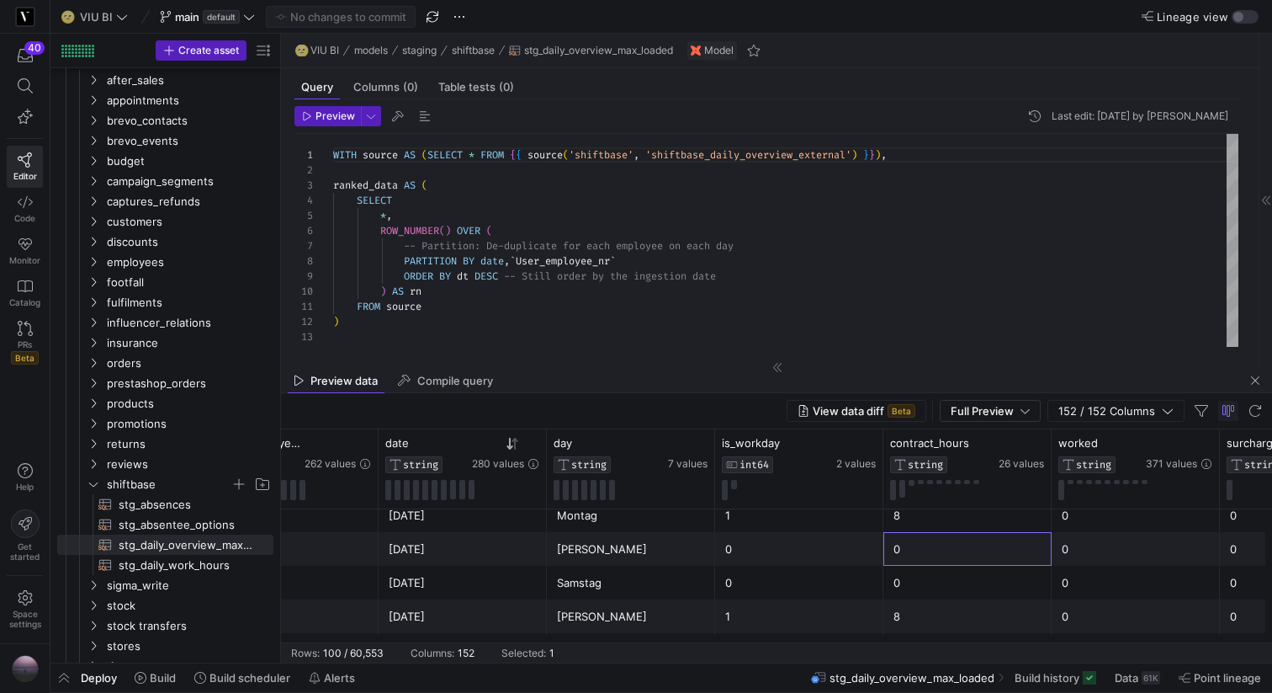
click at [927, 557] on div "0" at bounding box center [968, 549] width 148 height 33
click at [927, 580] on div "0" at bounding box center [968, 582] width 148 height 33
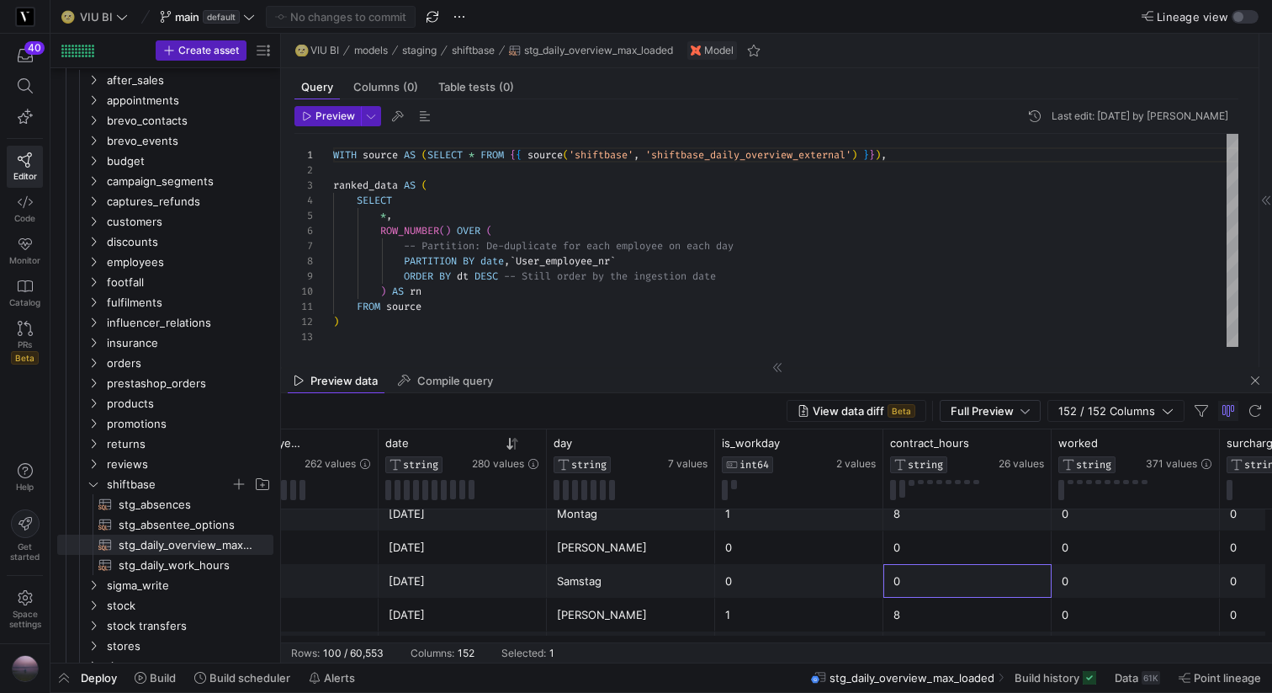
click at [927, 580] on div "0" at bounding box center [968, 581] width 148 height 33
click at [922, 549] on div "0" at bounding box center [968, 547] width 148 height 33
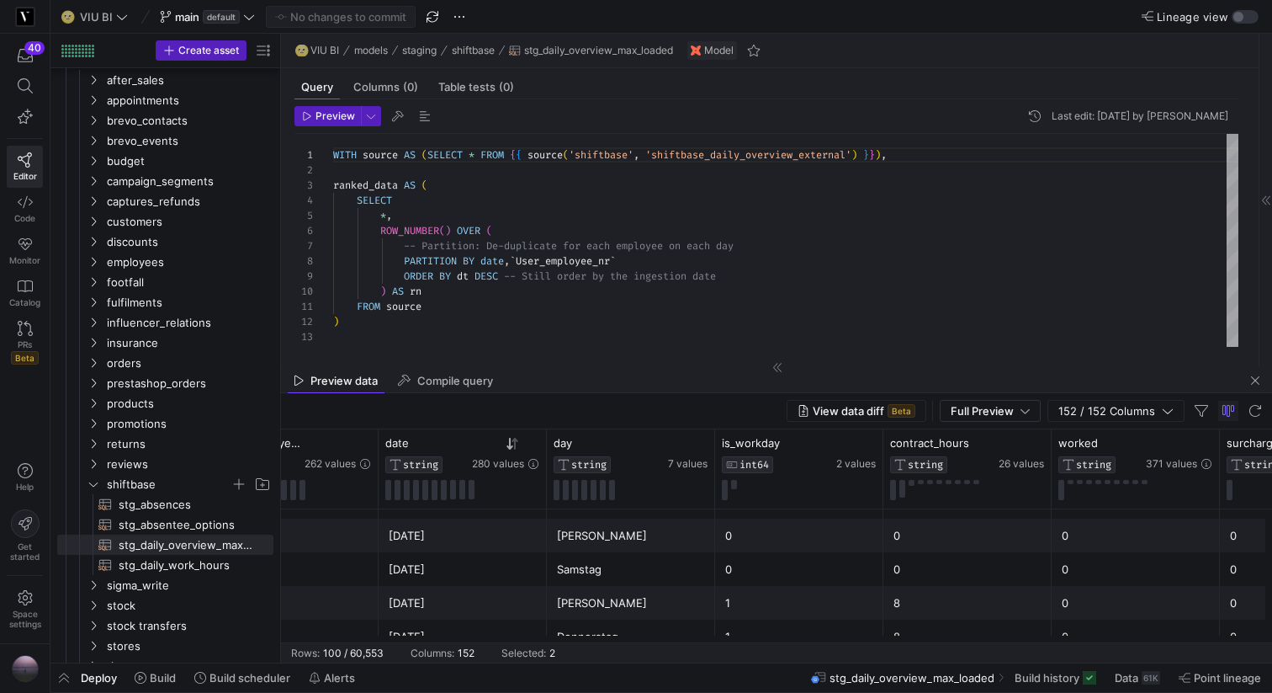
click at [914, 567] on div "0" at bounding box center [968, 569] width 148 height 33
click at [908, 541] on div "0" at bounding box center [968, 535] width 148 height 33
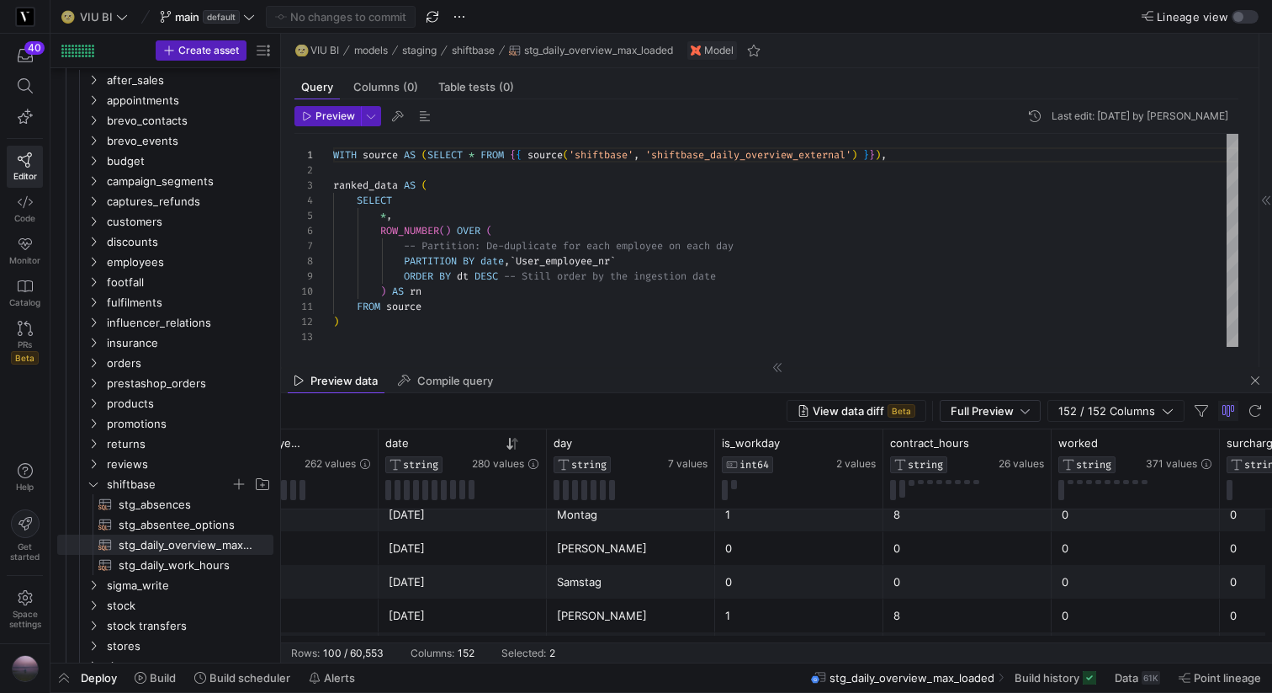
click at [926, 588] on div "0" at bounding box center [968, 581] width 148 height 33
click at [924, 548] on div "0" at bounding box center [968, 548] width 148 height 33
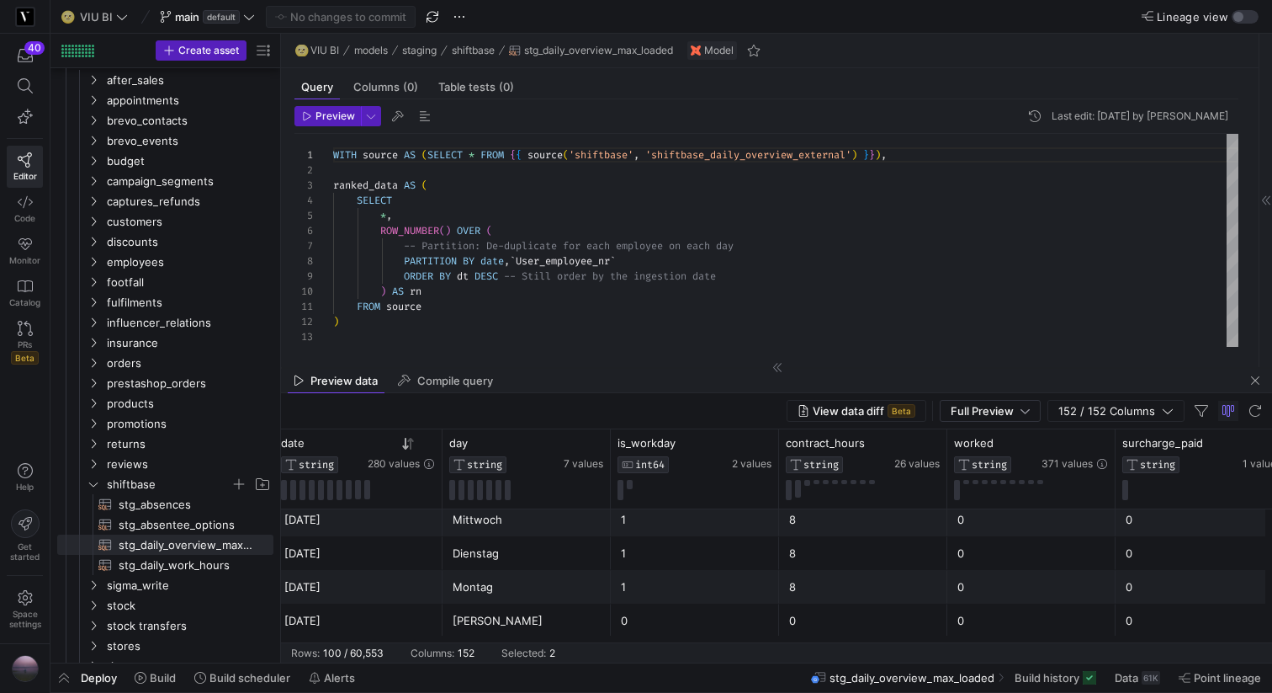
click at [975, 591] on div "0" at bounding box center [1032, 587] width 148 height 33
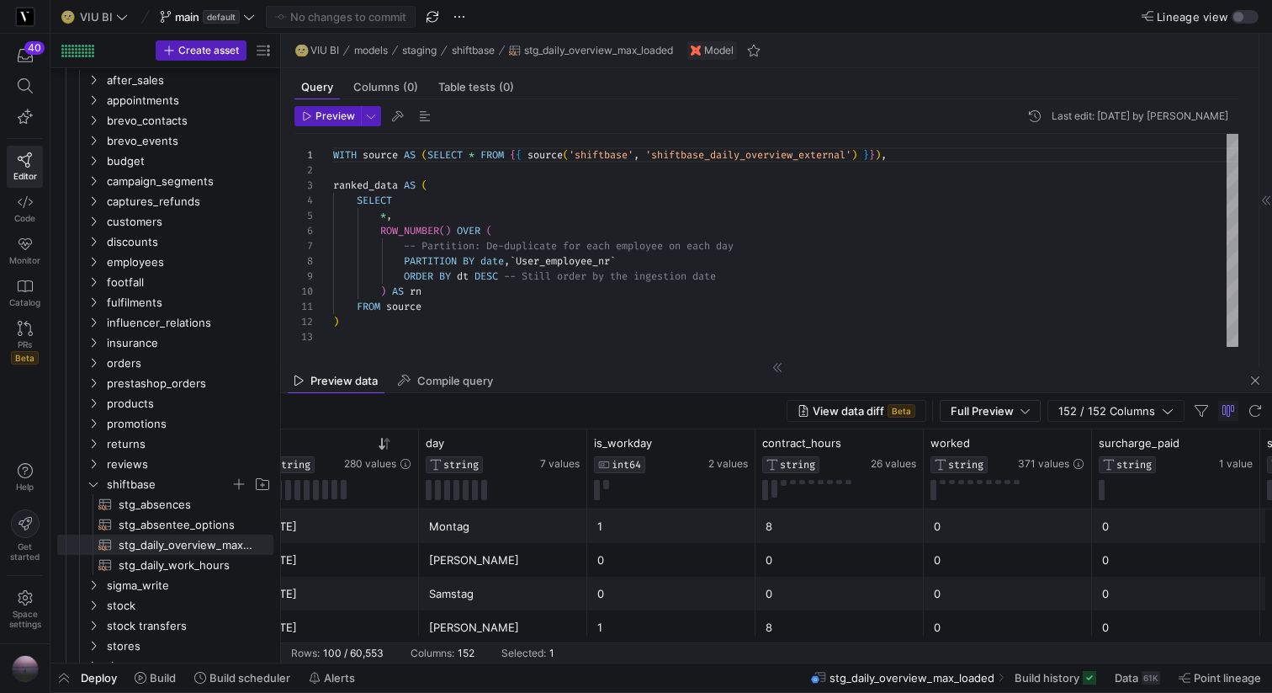
click at [963, 539] on div "0" at bounding box center [1008, 526] width 148 height 33
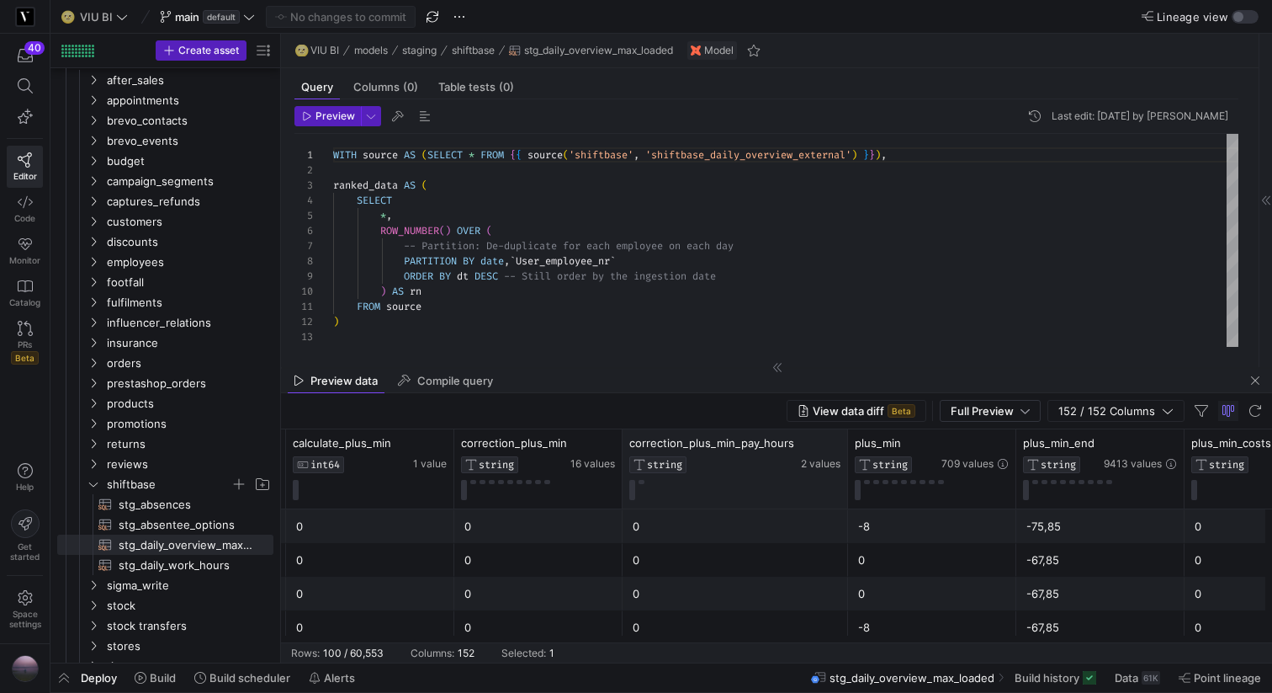
drag, startPoint x: 787, startPoint y: 453, endPoint x: 844, endPoint y: 450, distance: 57.3
click at [844, 450] on div at bounding box center [847, 468] width 7 height 79
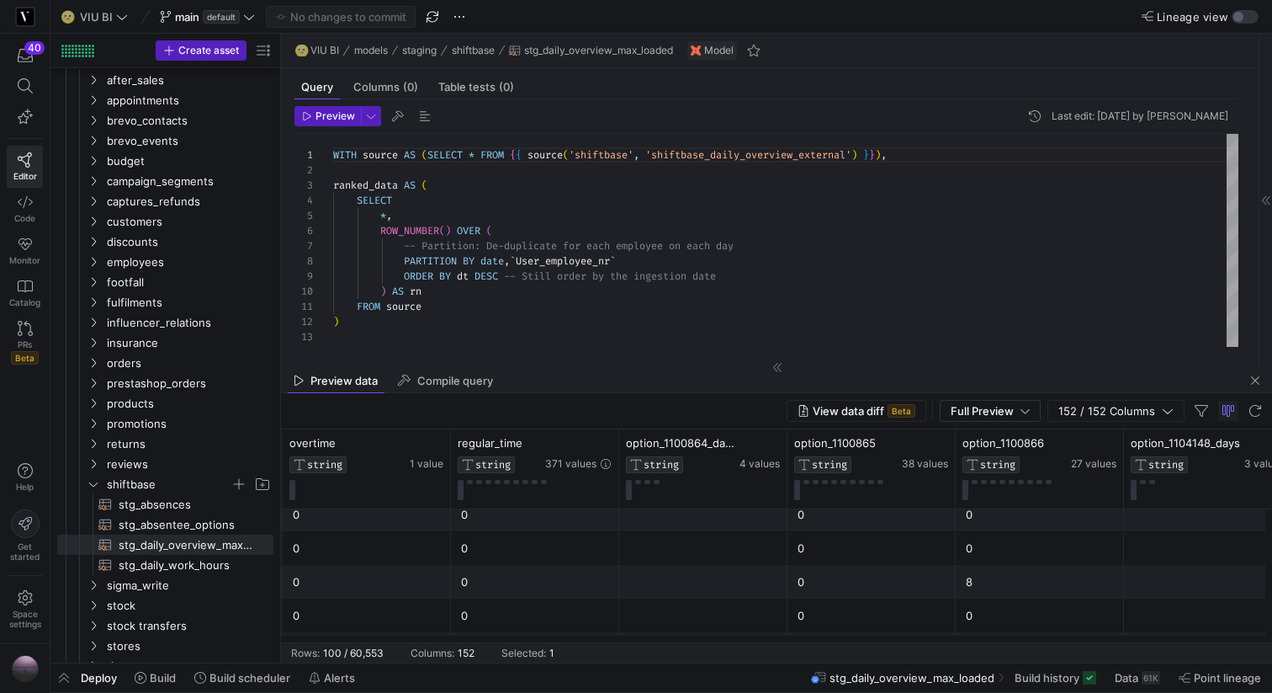
click at [974, 582] on div "8" at bounding box center [1040, 581] width 148 height 33
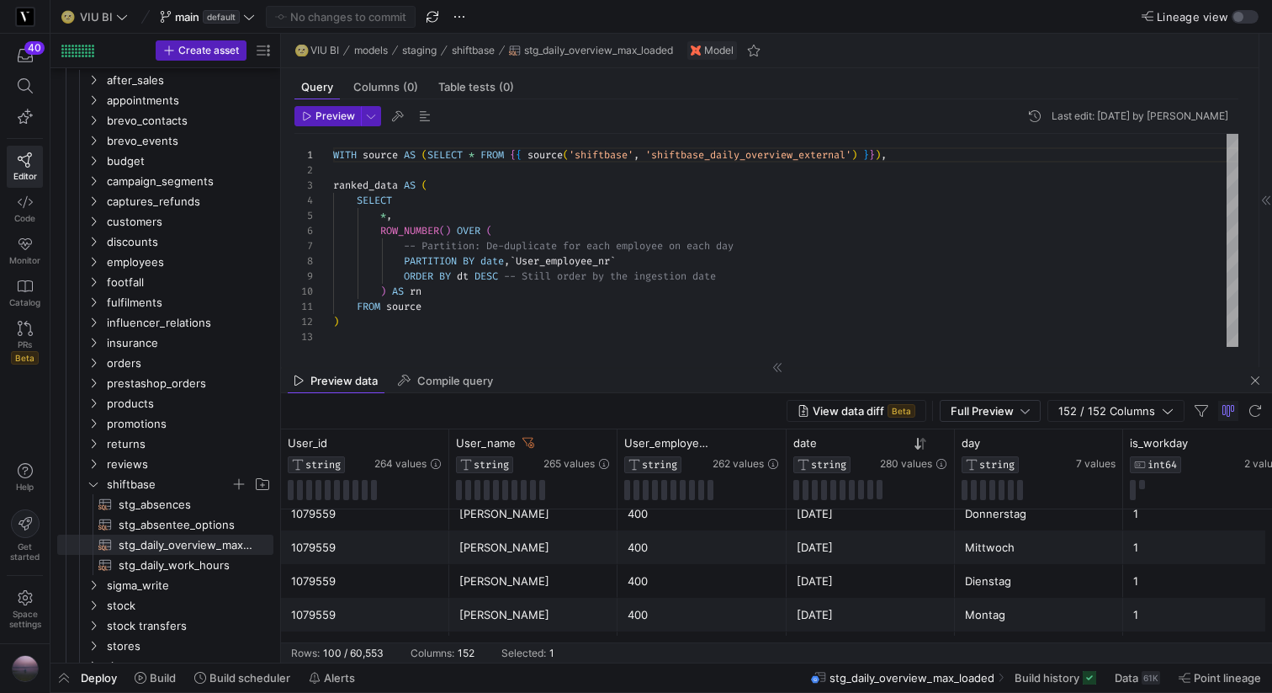
click at [904, 583] on div "[DATE]" at bounding box center [871, 581] width 148 height 33
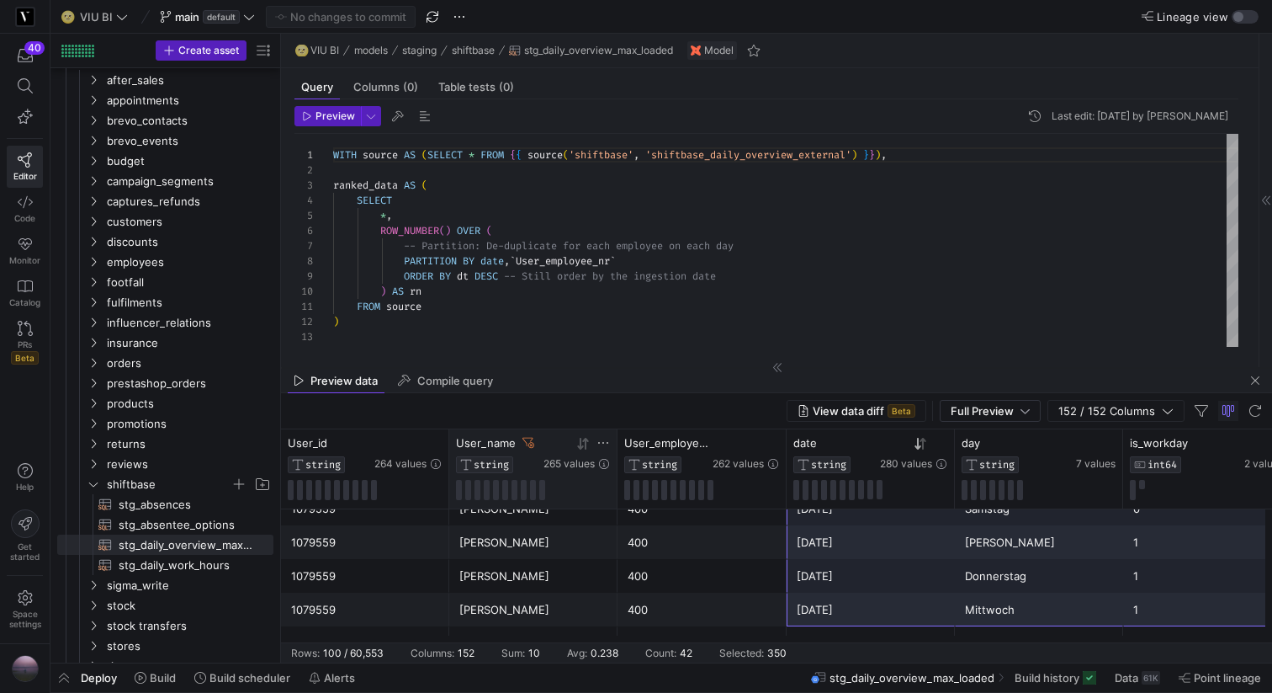
click at [600, 442] on icon at bounding box center [603, 442] width 13 height 13
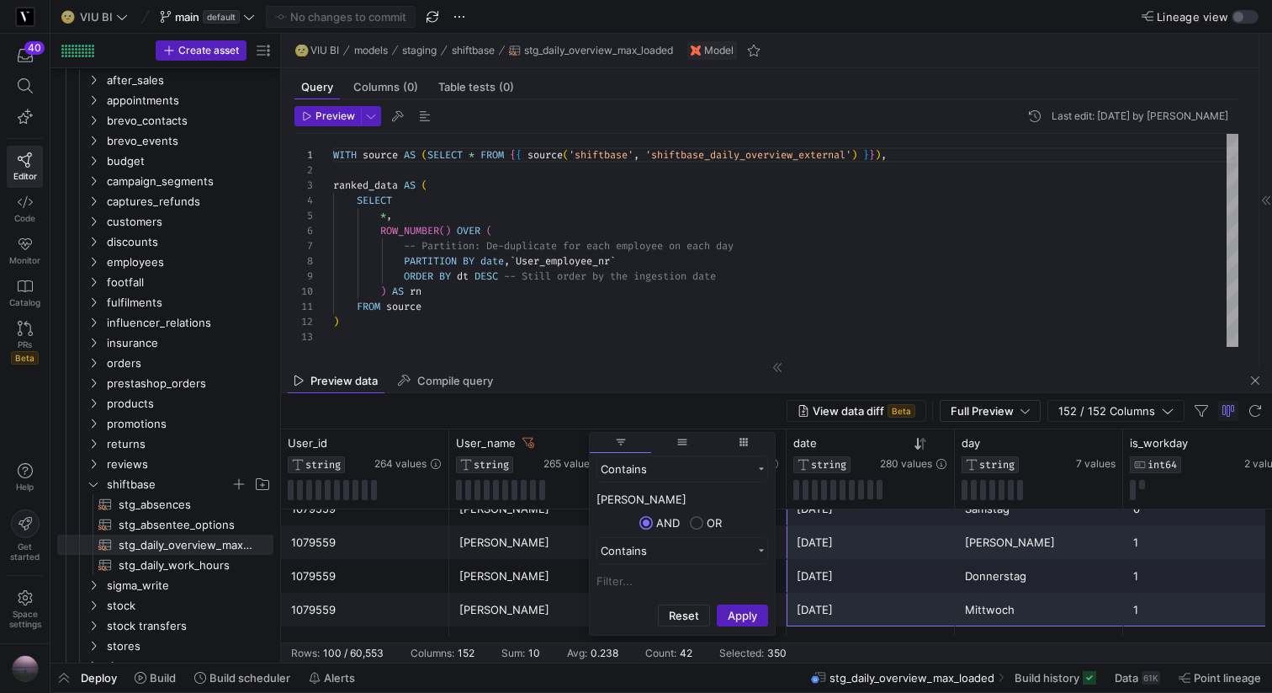
click at [649, 497] on input "Tobias Palzer" at bounding box center [683, 499] width 172 height 20
type input "[PERSON_NAME]"
click at [730, 616] on button "Apply" at bounding box center [742, 615] width 51 height 22
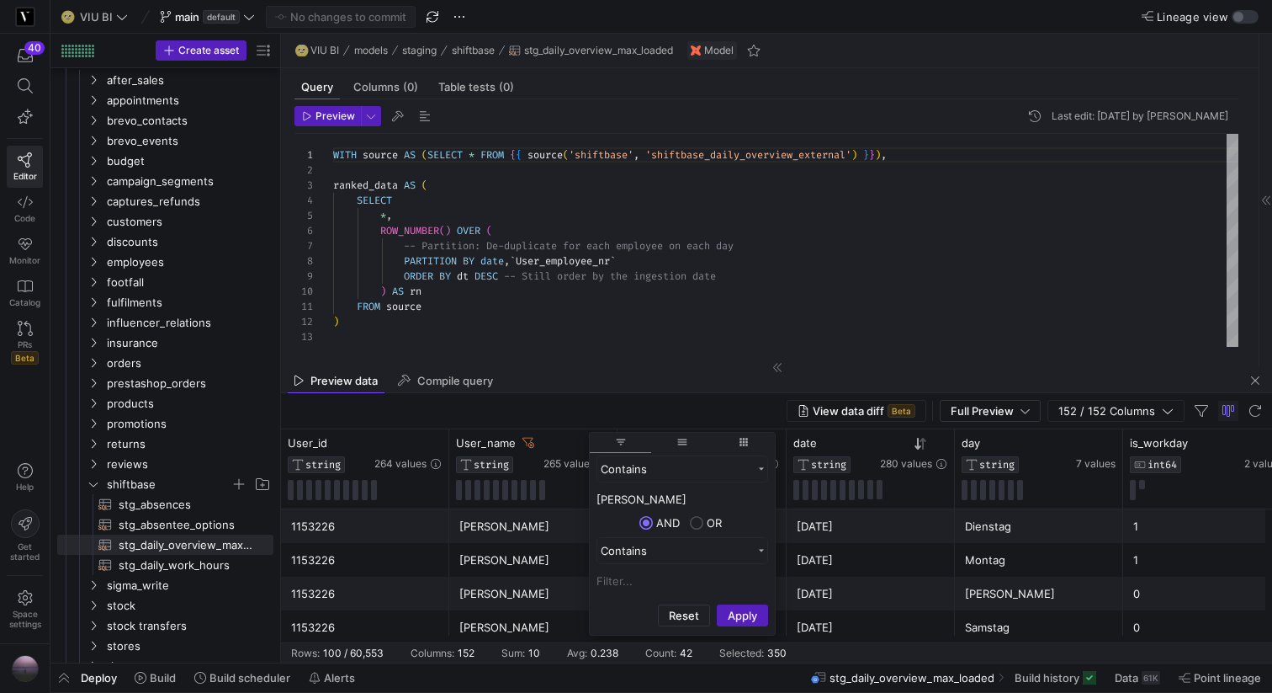
click at [539, 576] on div "[PERSON_NAME]" at bounding box center [533, 560] width 148 height 33
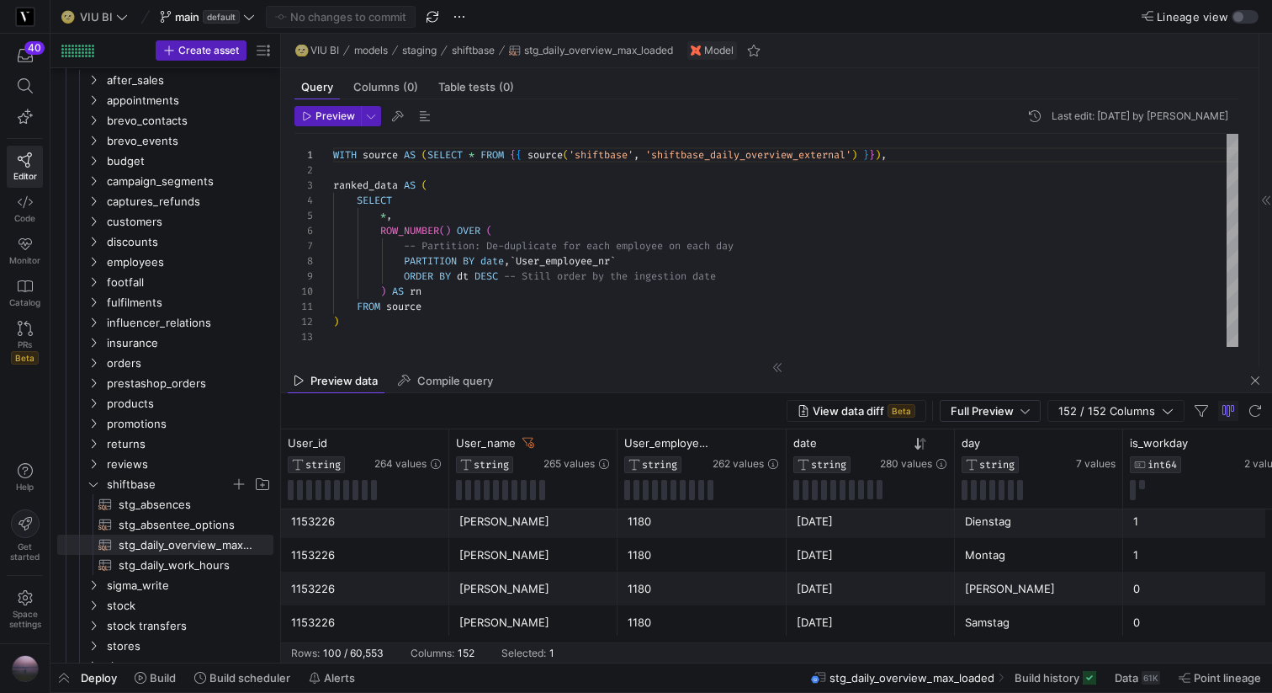
scroll to position [1041, 0]
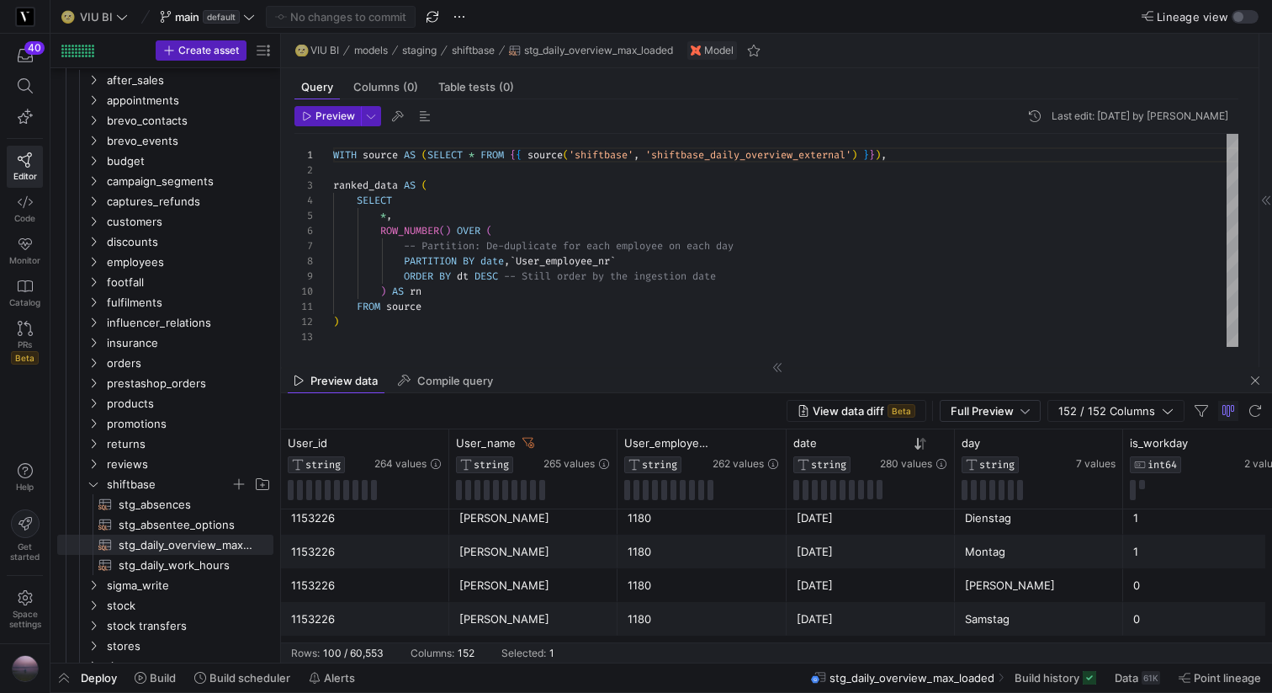
click at [839, 554] on div "[DATE]" at bounding box center [871, 551] width 148 height 33
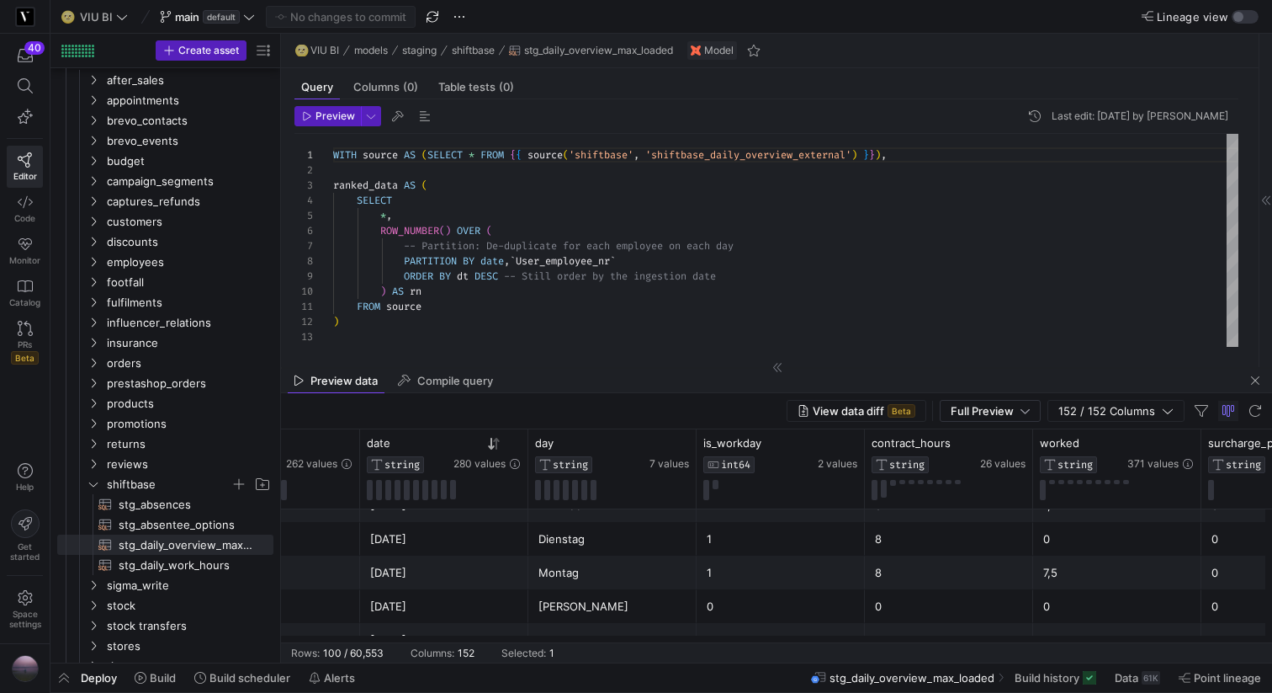
click at [898, 581] on div "8" at bounding box center [949, 572] width 148 height 33
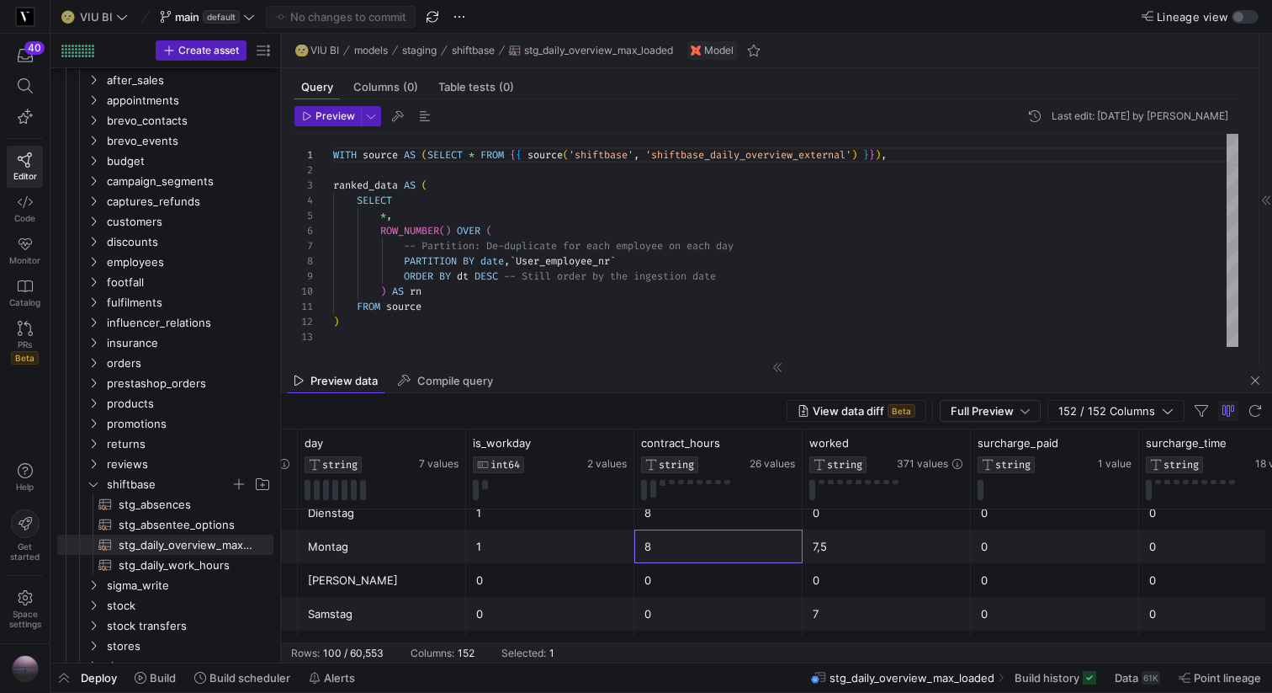
scroll to position [0, 0]
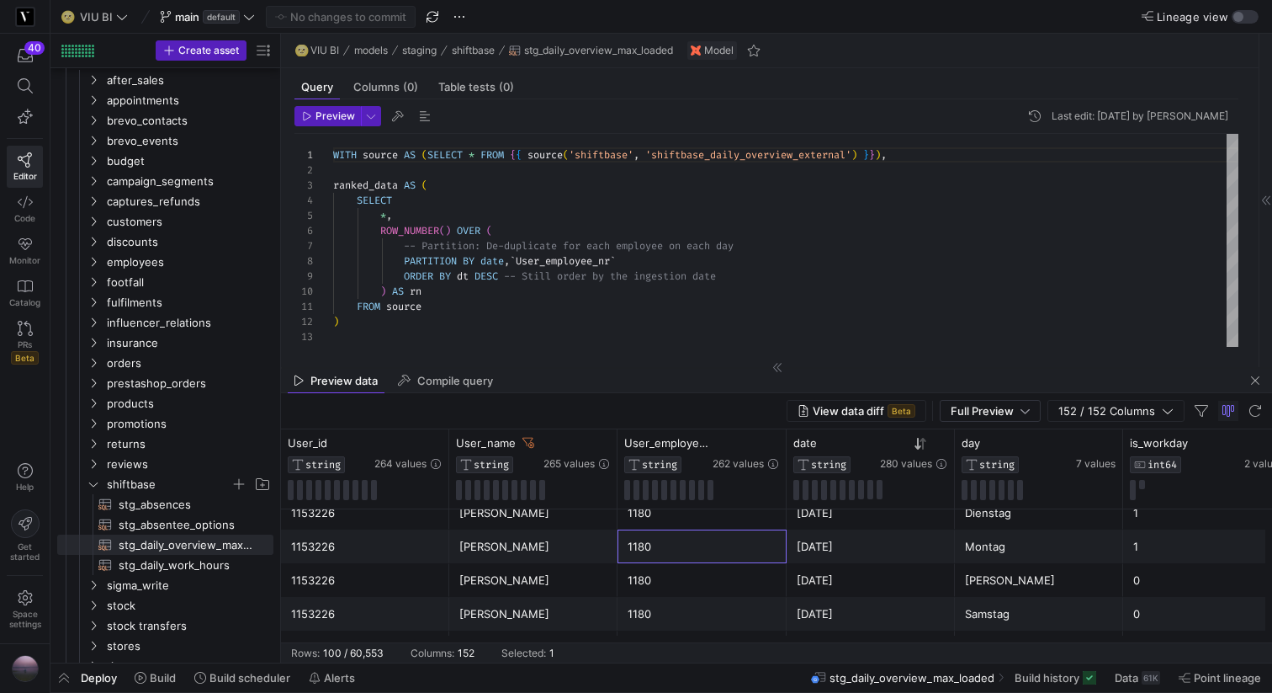
click at [671, 549] on div "1180" at bounding box center [702, 546] width 149 height 33
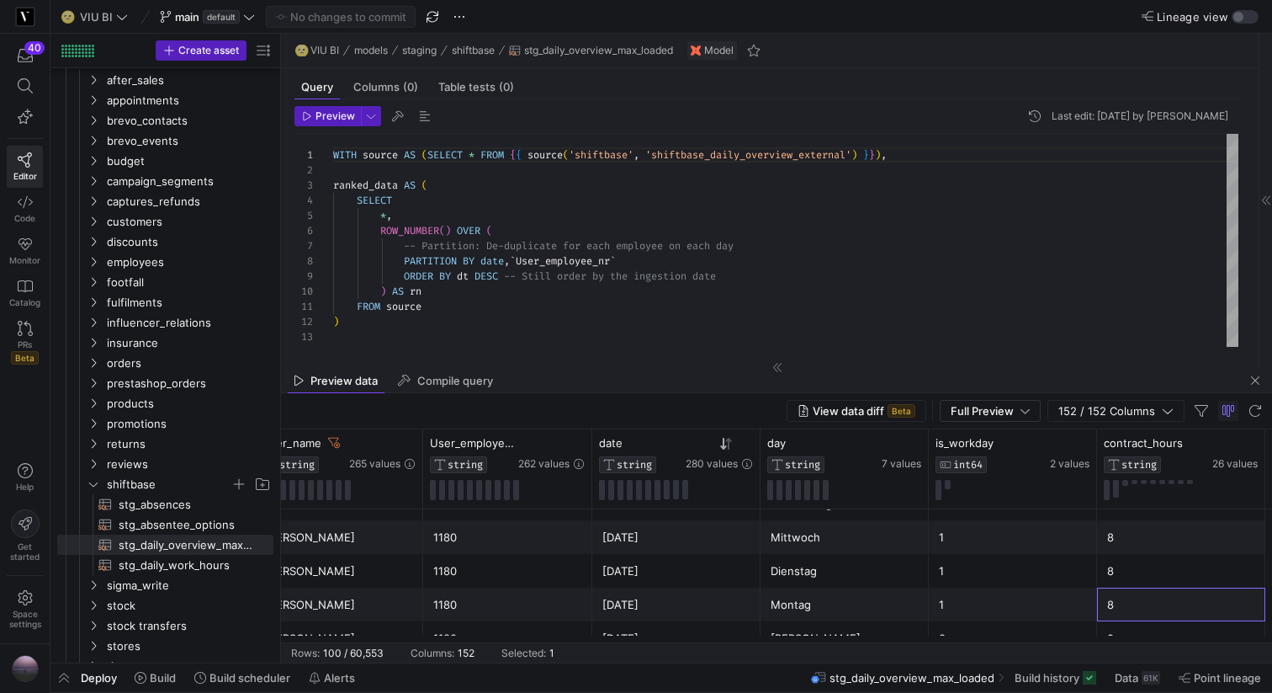
scroll to position [1133, 0]
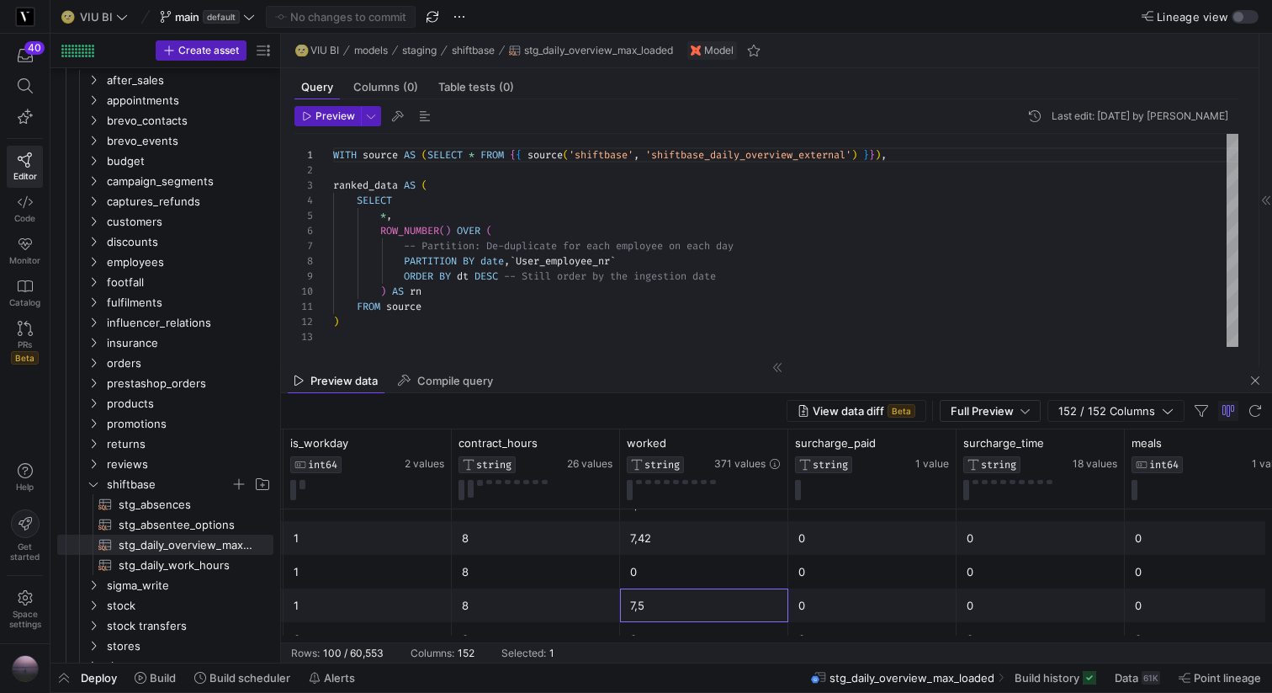
click at [706, 607] on div "7,5" at bounding box center [704, 605] width 148 height 33
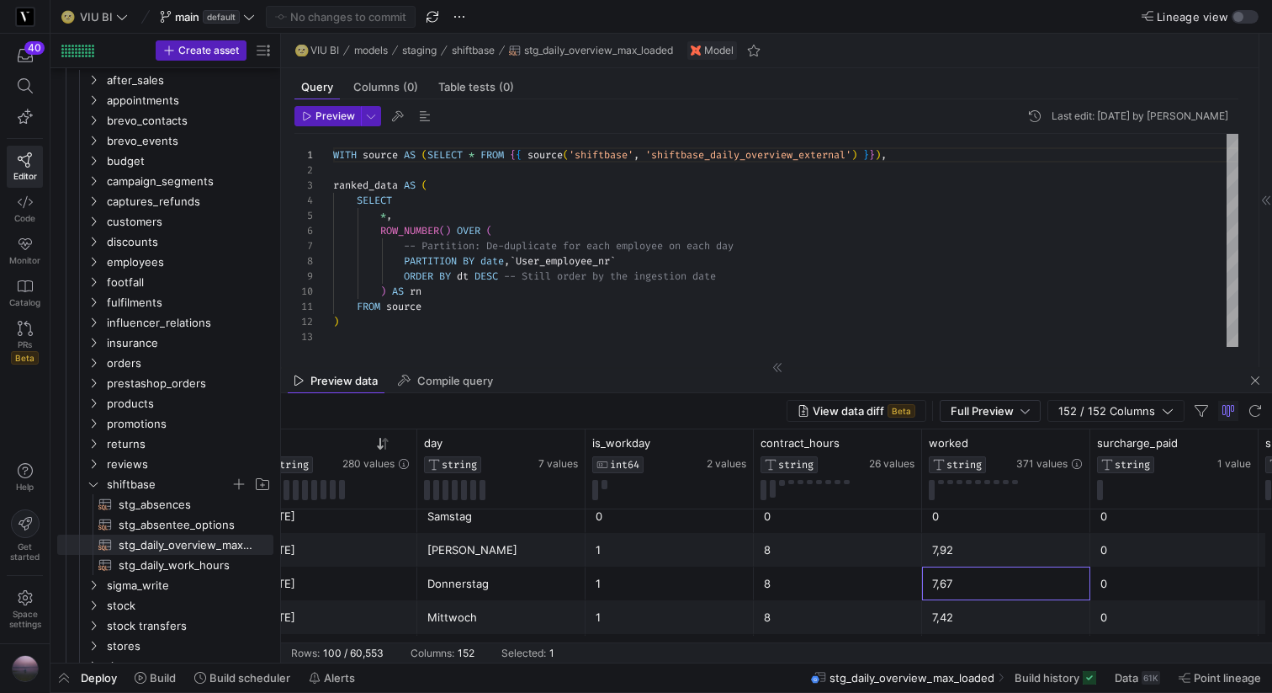
click at [1003, 554] on div "7,92" at bounding box center [1006, 549] width 148 height 33
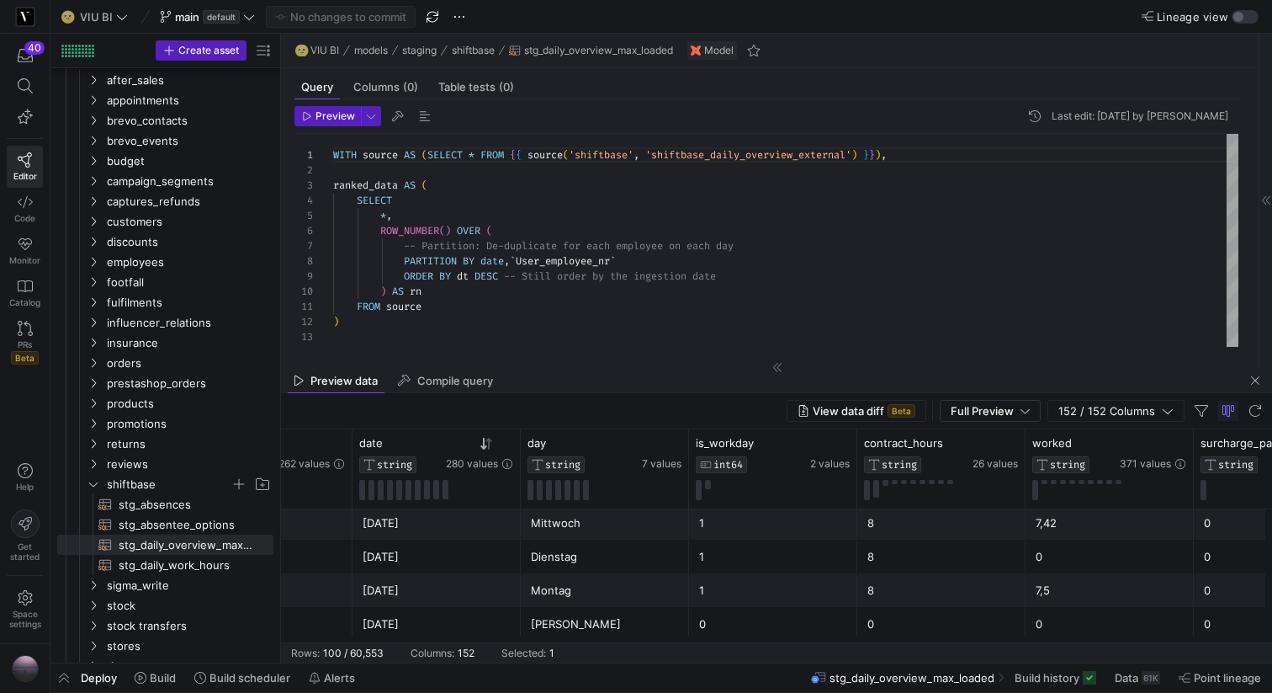
click at [1061, 555] on div "0" at bounding box center [1110, 556] width 148 height 33
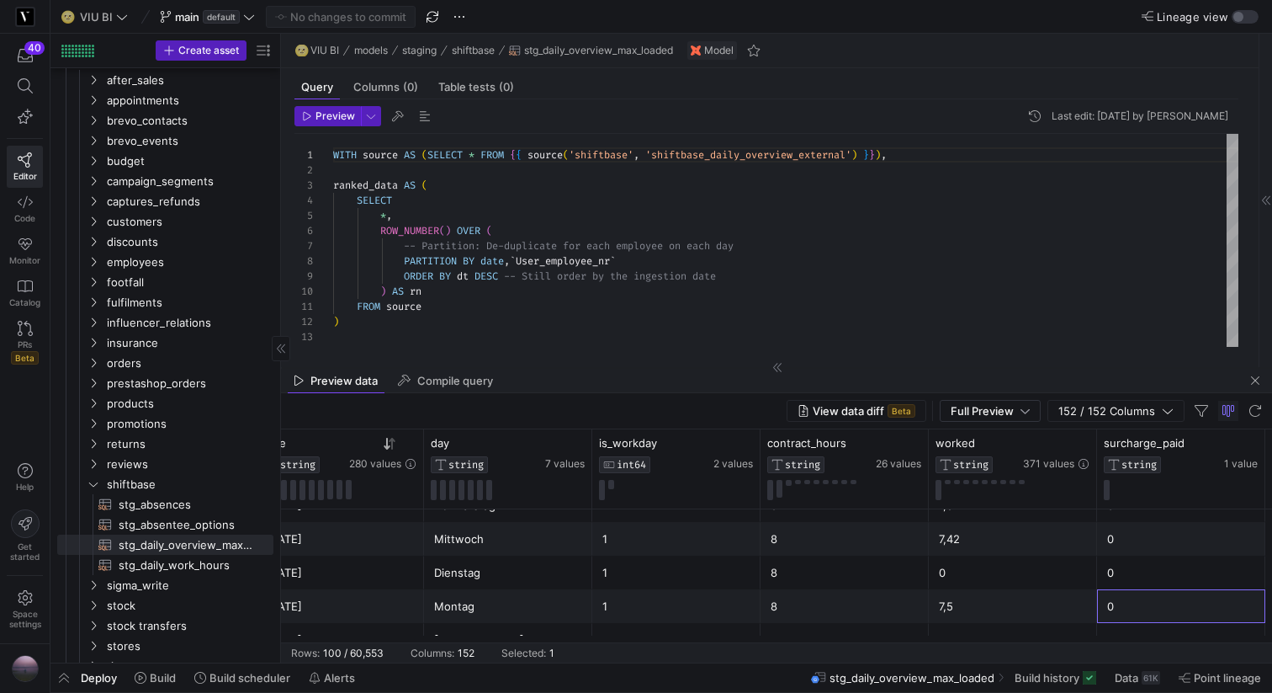
scroll to position [0, 699]
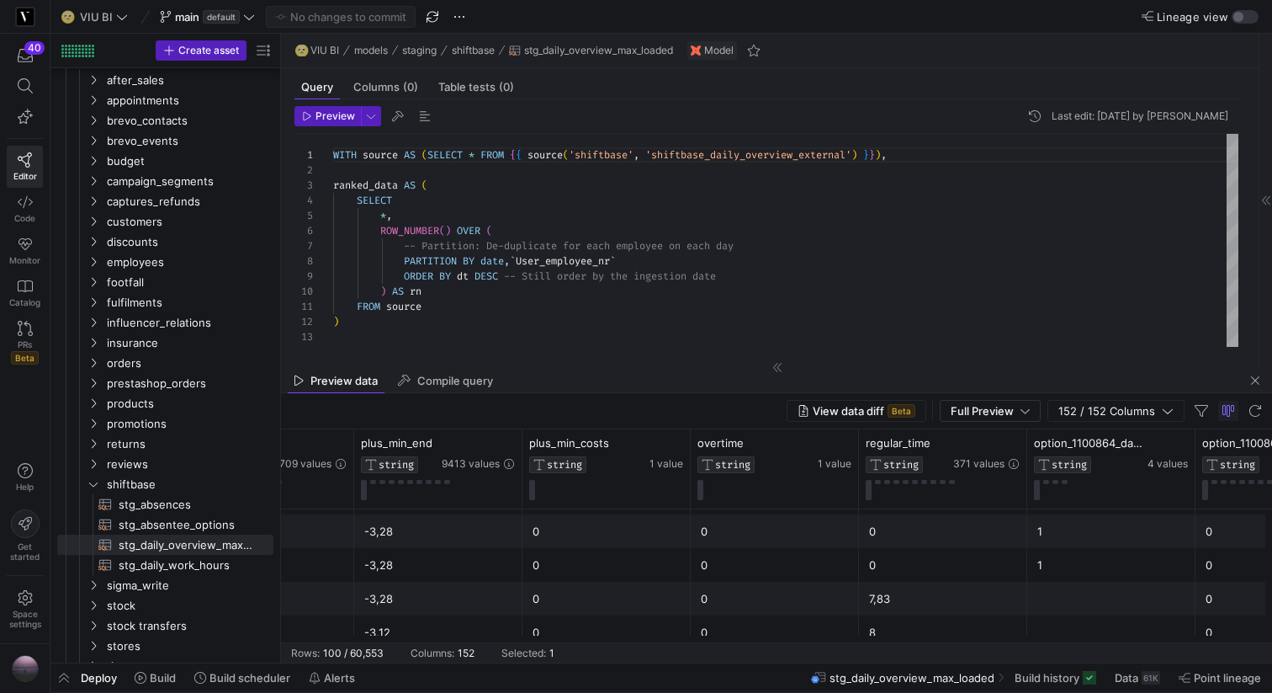
click at [1049, 571] on div "1" at bounding box center [1112, 565] width 148 height 33
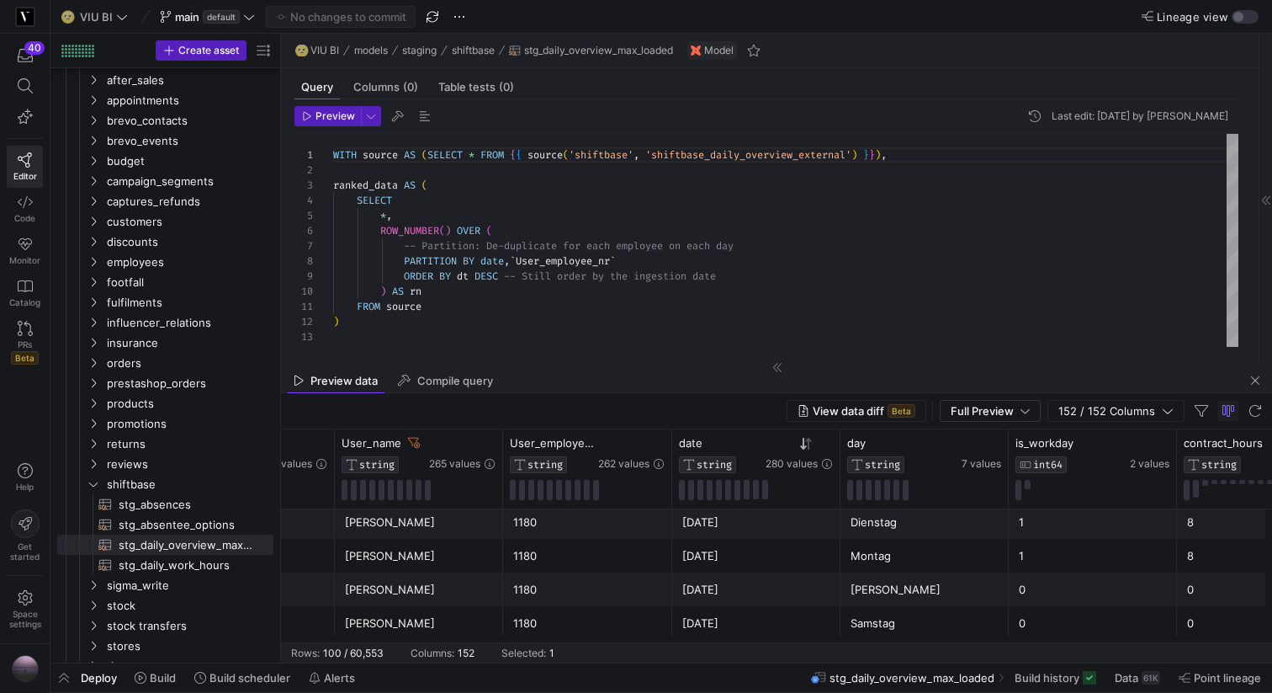
click at [740, 561] on div "[DATE]" at bounding box center [756, 555] width 148 height 33
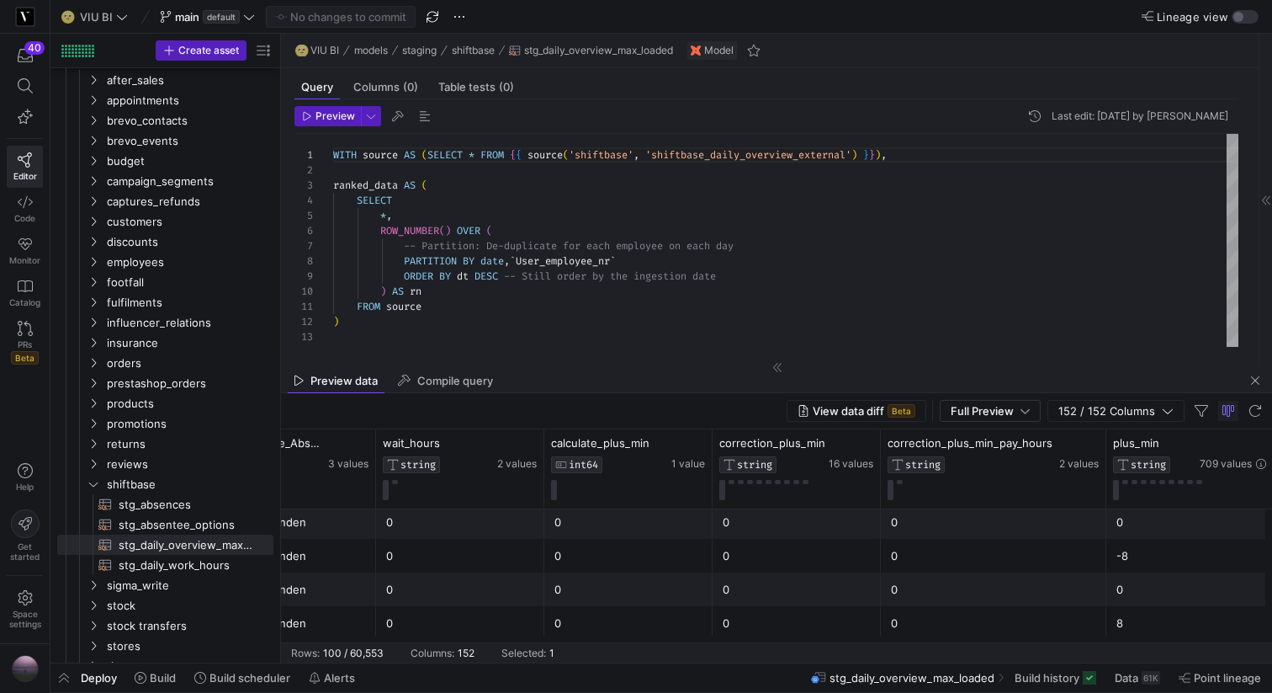
scroll to position [0, 1977]
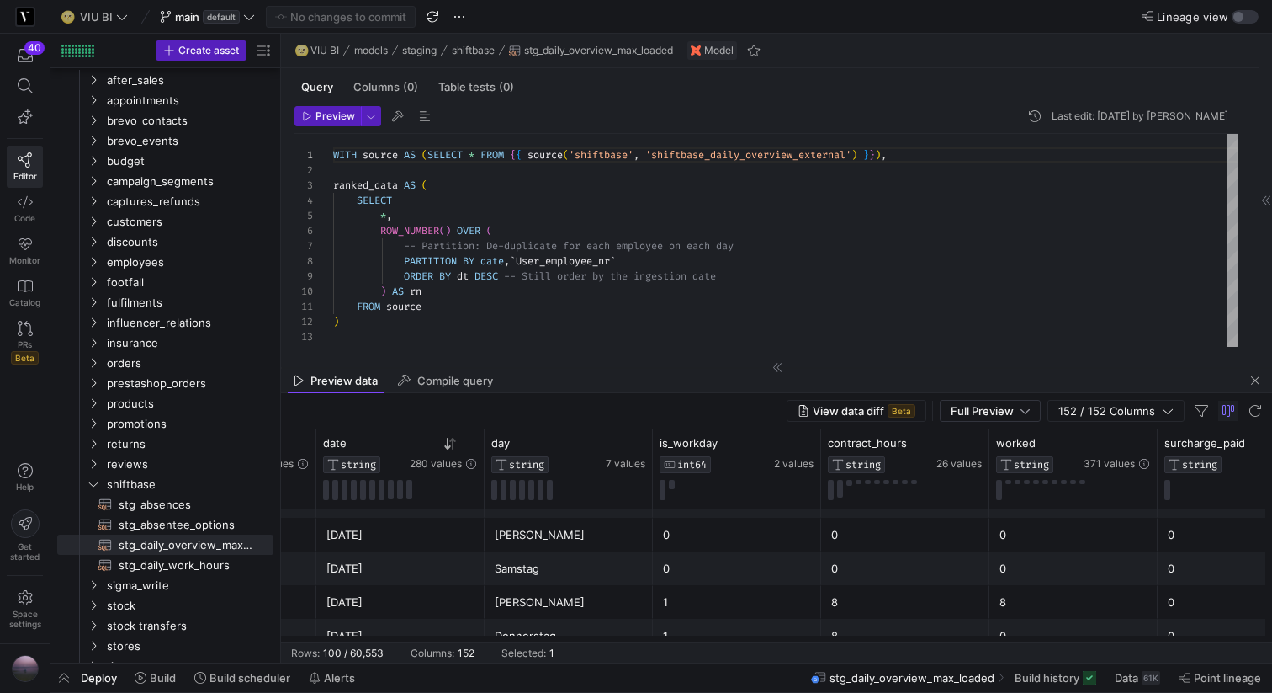
click at [433, 565] on div "[DATE]" at bounding box center [400, 568] width 148 height 33
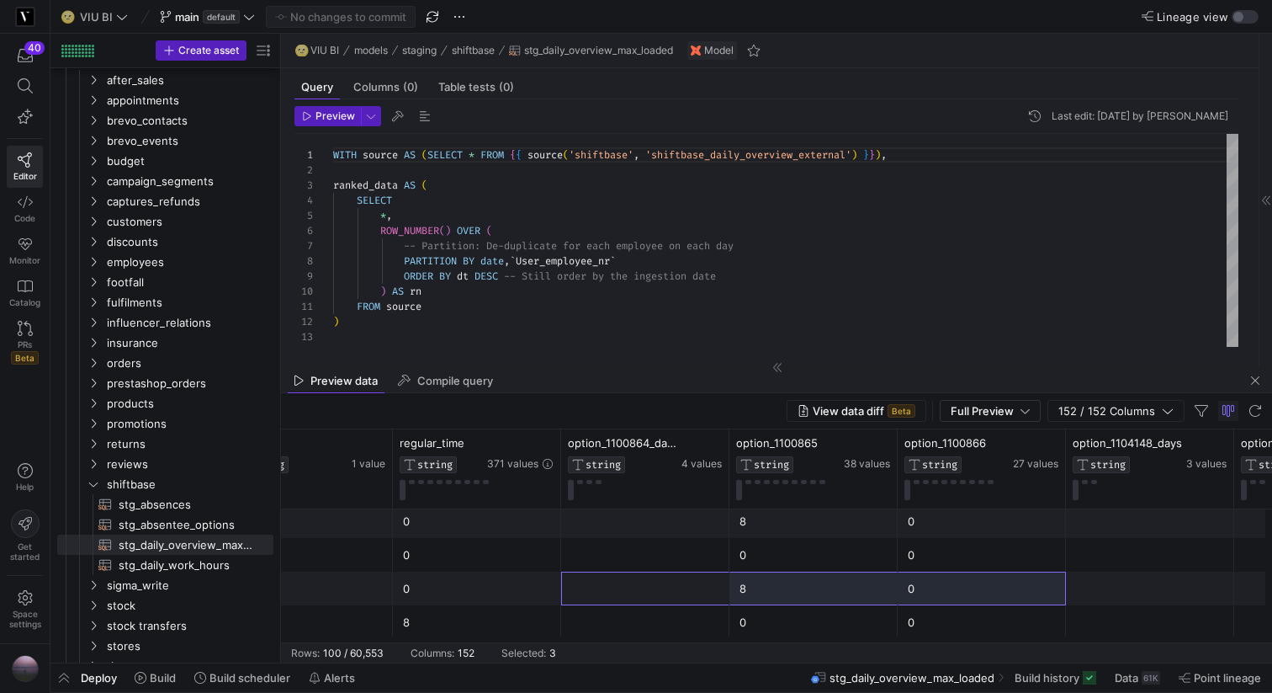
click at [773, 590] on div "8" at bounding box center [814, 588] width 148 height 33
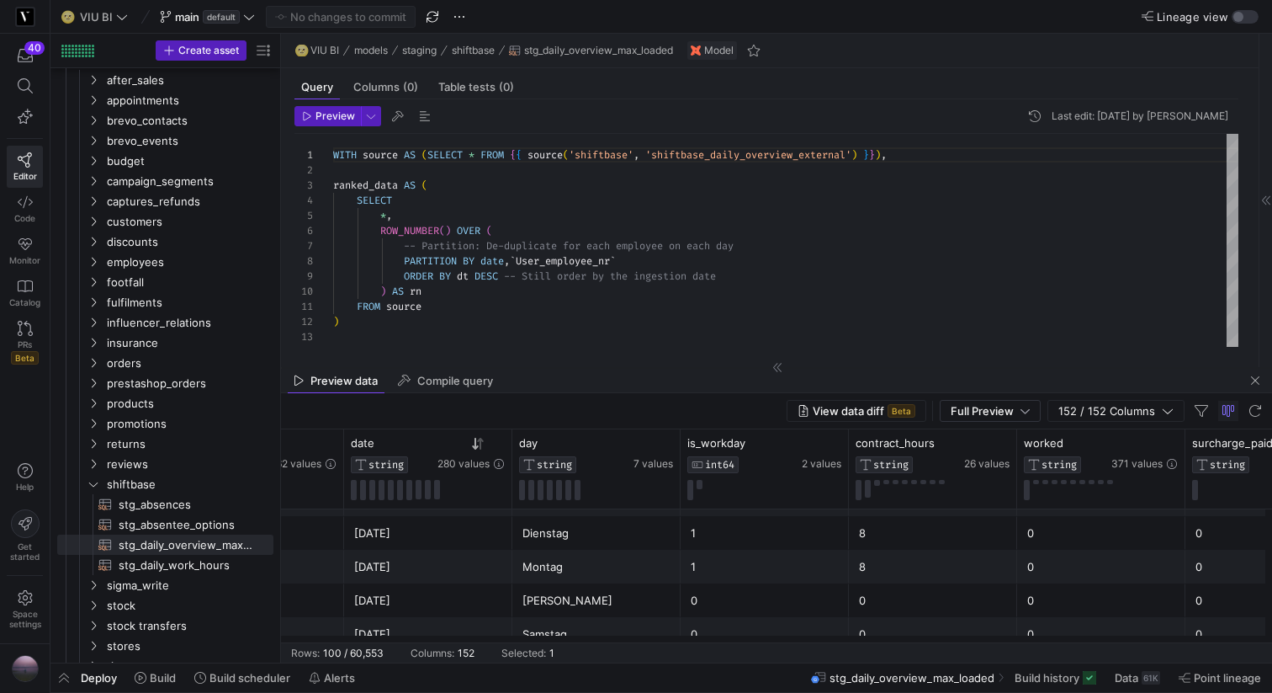
scroll to position [226, 0]
click at [475, 573] on div "[DATE]" at bounding box center [428, 570] width 148 height 33
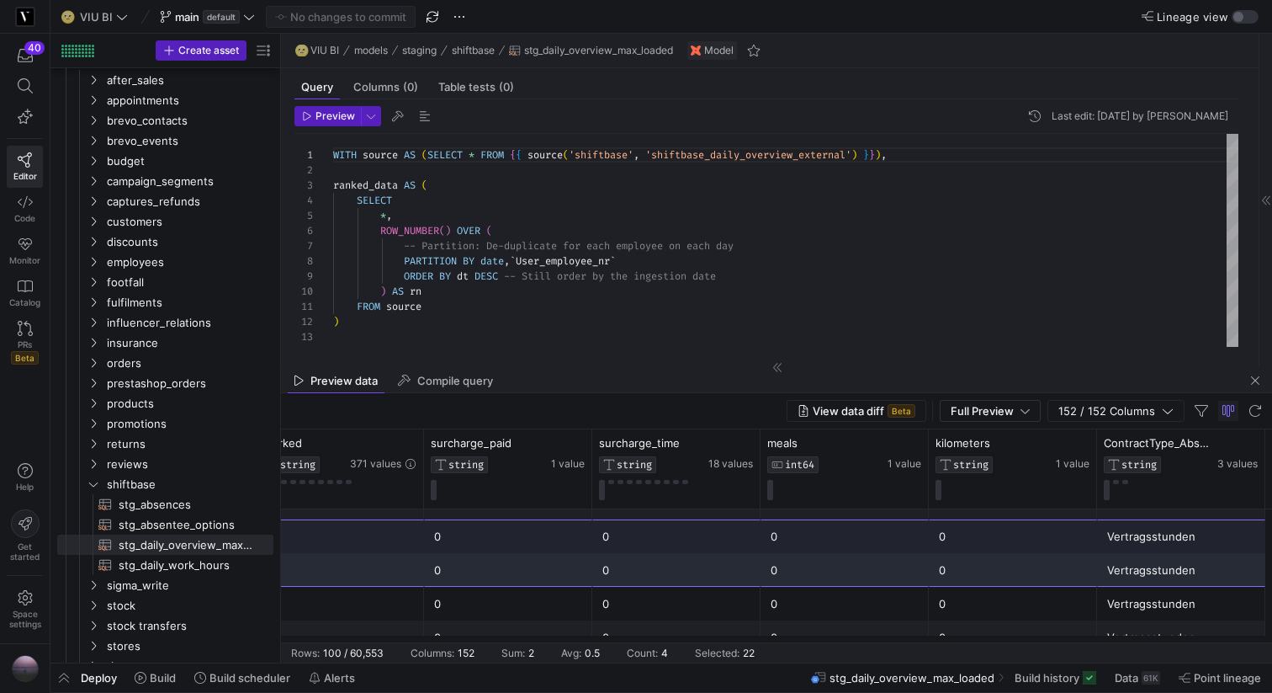
scroll to position [0, 1541]
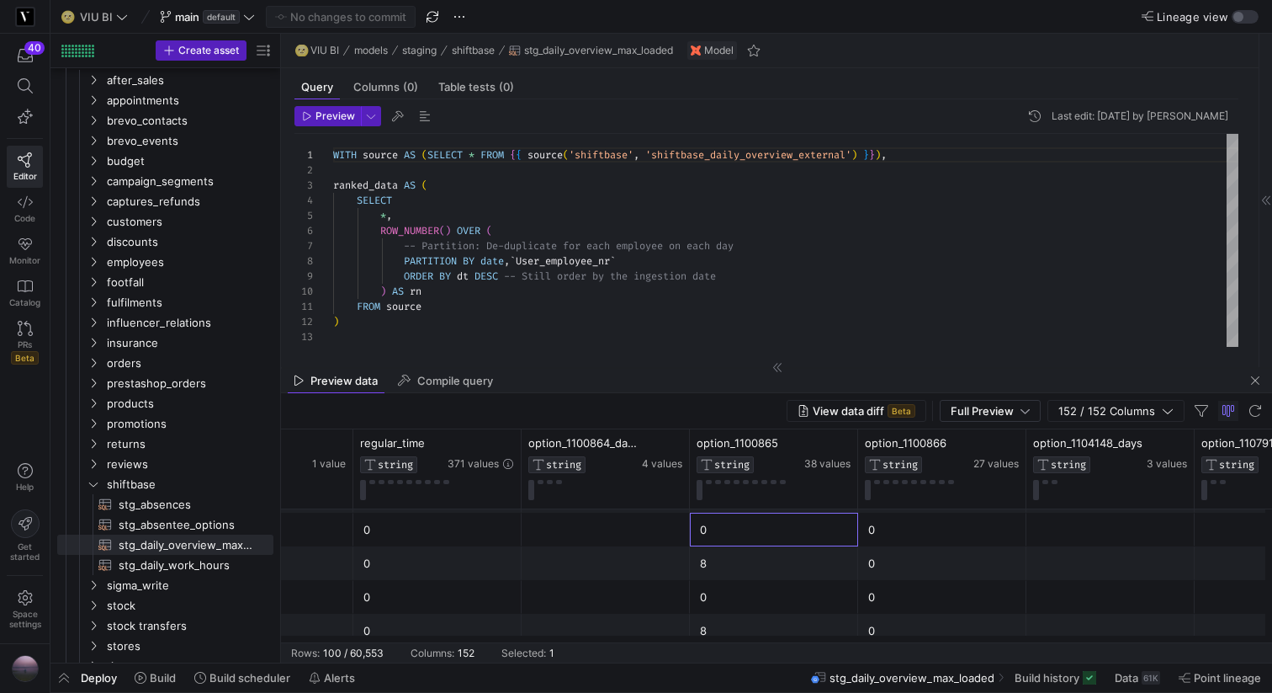
click at [740, 528] on div "0" at bounding box center [774, 529] width 148 height 33
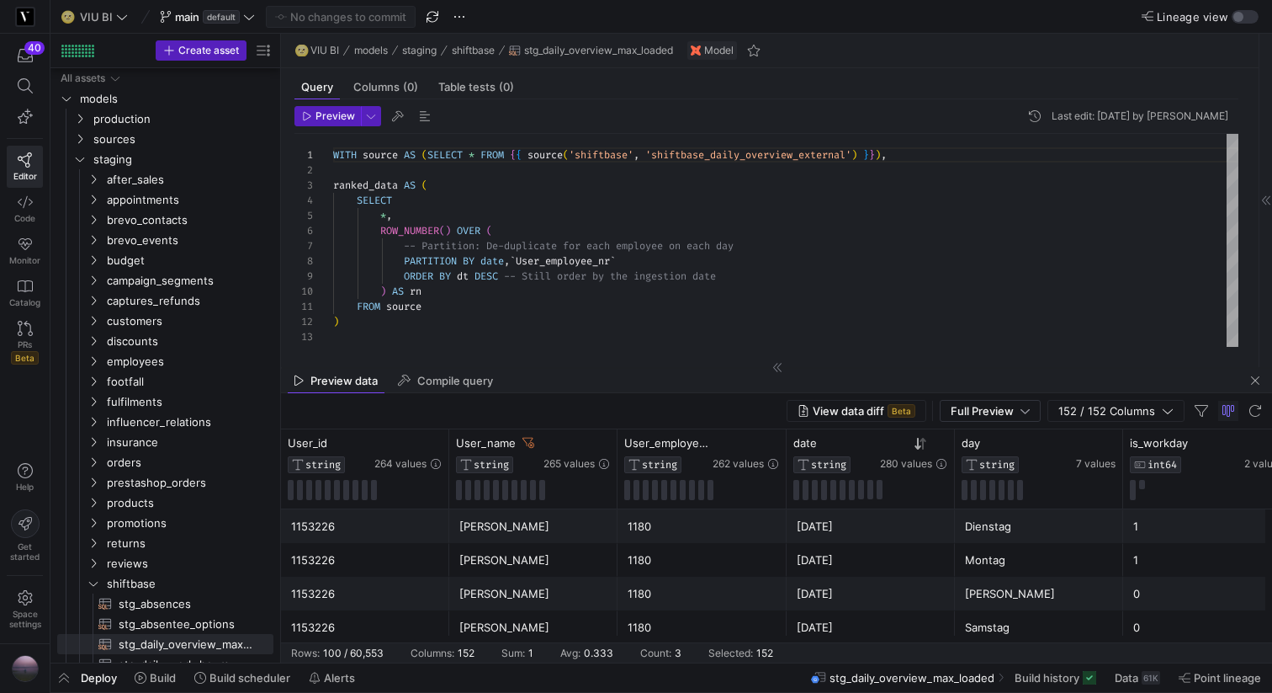
scroll to position [232, 0]
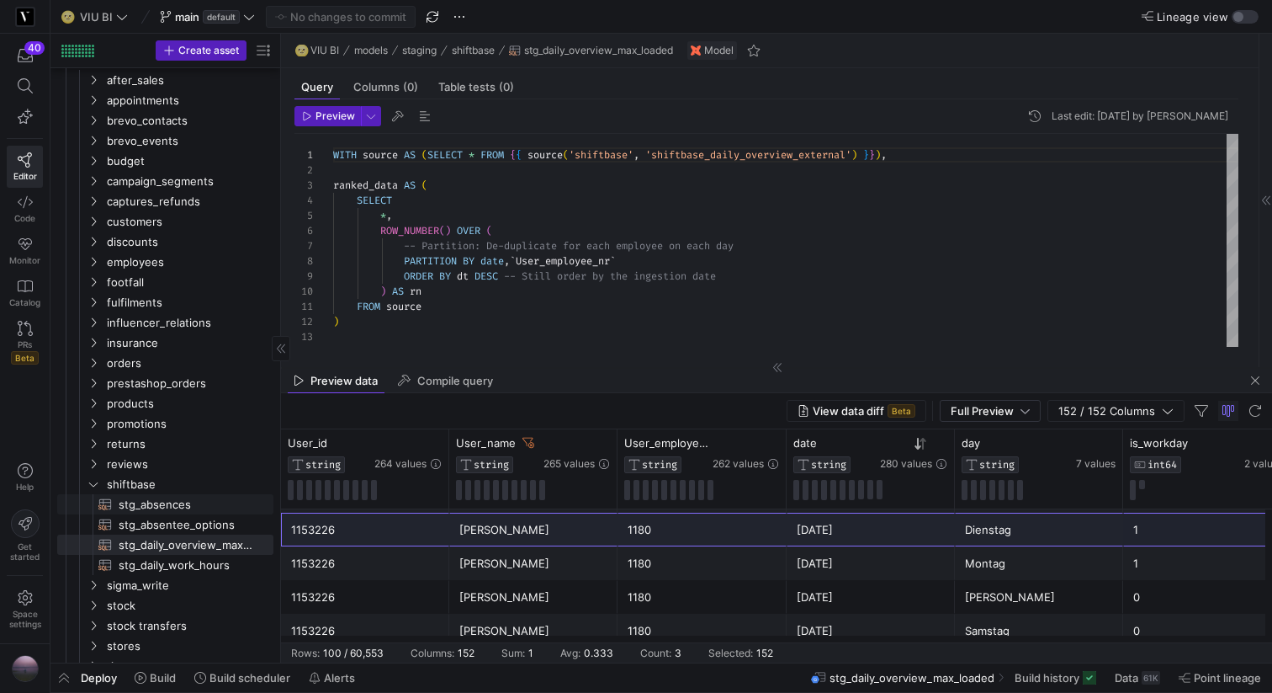
click at [183, 507] on span "stg_absences​​​​​​​​​​" at bounding box center [186, 504] width 135 height 19
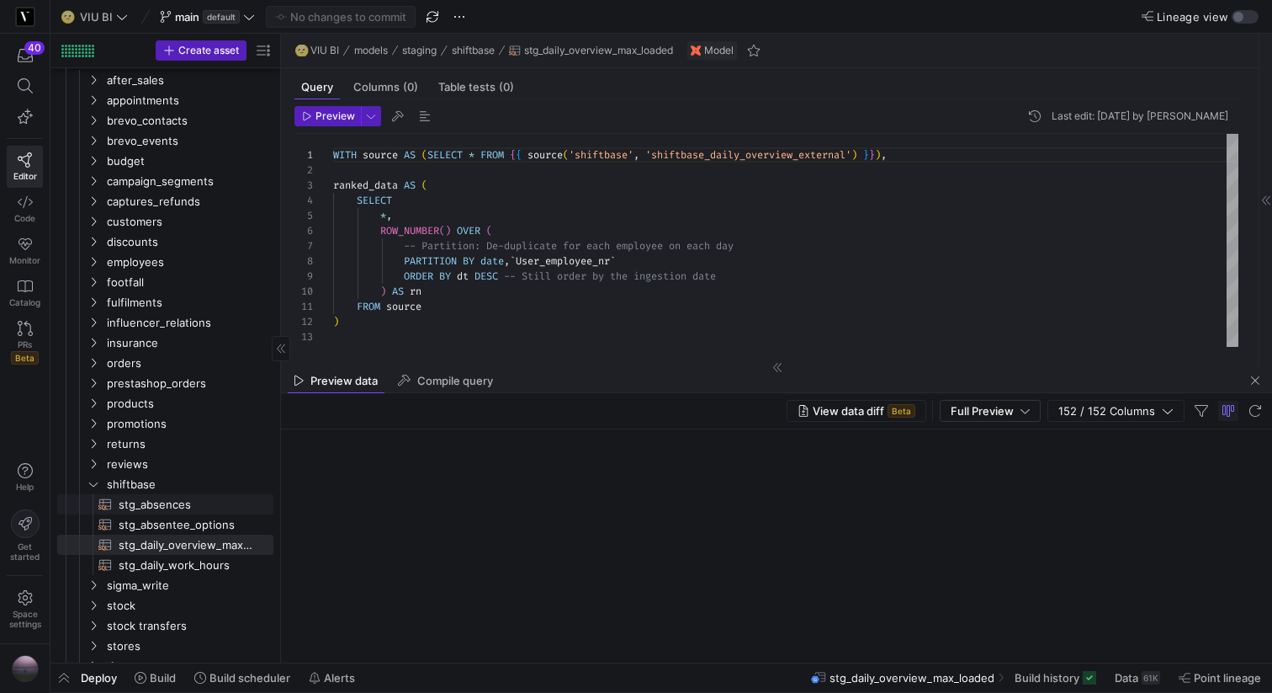
type textarea "WITH data_max AS (SELECT * FROM {{ ref('stg_daily_overview_max_loaded') }}), ab…"
